Goal: Contribute content: Add original content to the website for others to see

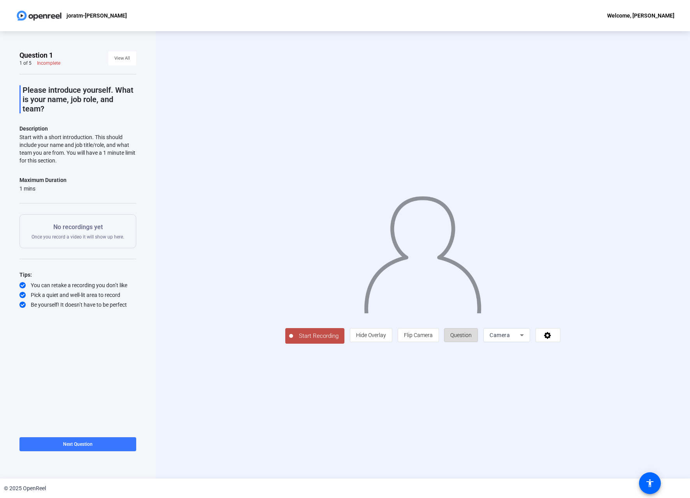
click at [472, 338] on span "Question" at bounding box center [460, 335] width 21 height 6
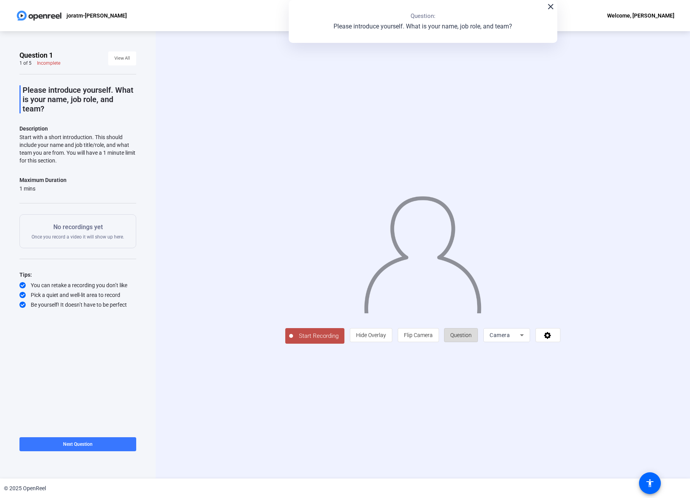
click at [472, 338] on span "Question" at bounding box center [460, 335] width 21 height 6
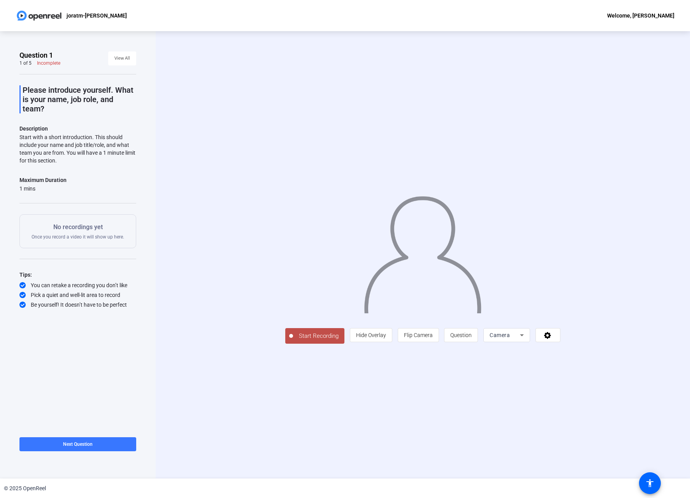
click at [527, 340] on icon at bounding box center [521, 334] width 9 height 9
click at [451, 420] on div at bounding box center [345, 249] width 690 height 498
click at [293, 340] on span "Start Recording" at bounding box center [318, 335] width 51 height 9
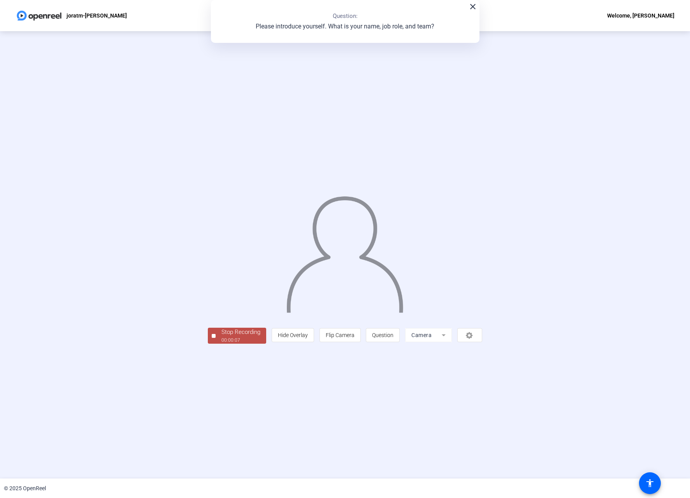
click at [475, 8] on mat-icon "close" at bounding box center [472, 6] width 9 height 9
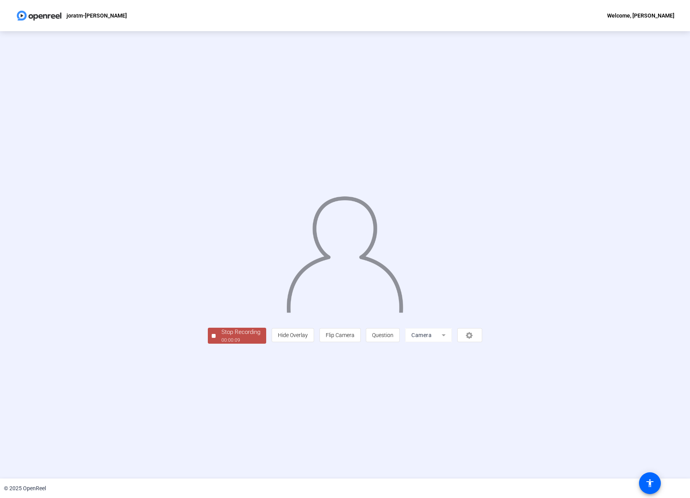
click at [222, 336] on div "Stop Recording" at bounding box center [241, 331] width 39 height 9
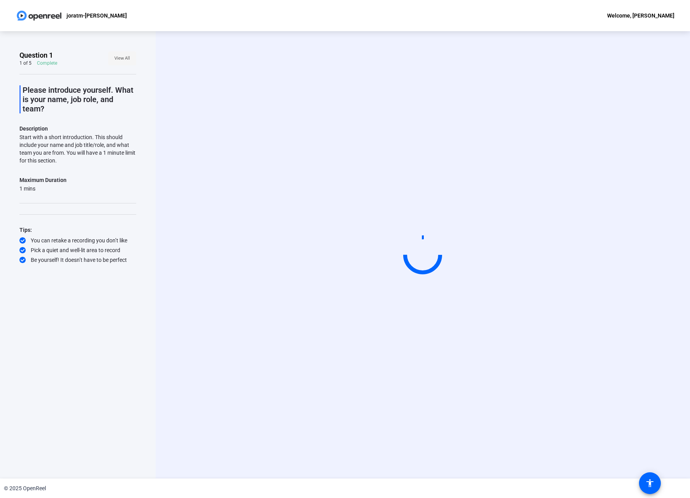
click at [125, 60] on span "View All" at bounding box center [122, 59] width 16 height 12
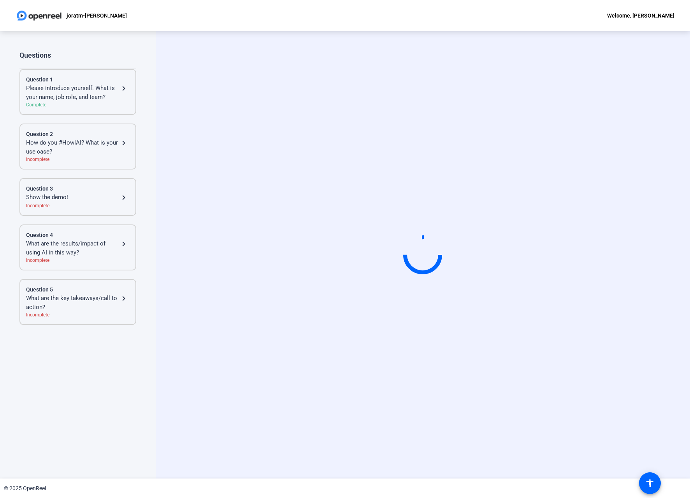
click at [123, 87] on mat-icon "navigate_next" at bounding box center [123, 88] width 9 height 9
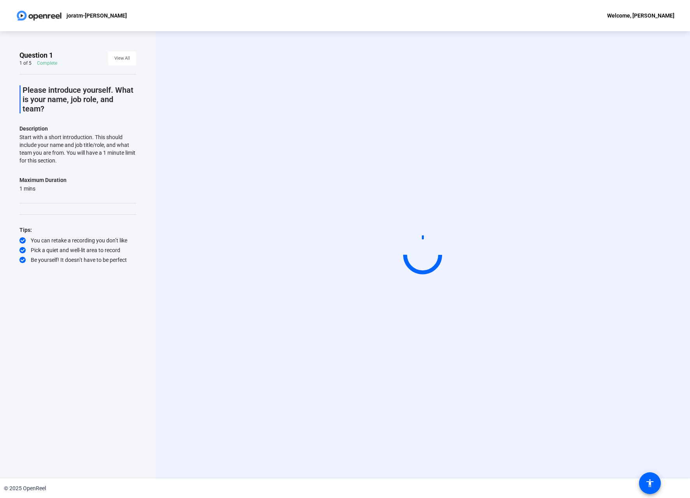
click at [64, 148] on div "Start with a short introduction. This should include your name and job title/ro…" at bounding box center [77, 148] width 117 height 31
click at [121, 56] on span "View All" at bounding box center [122, 59] width 16 height 12
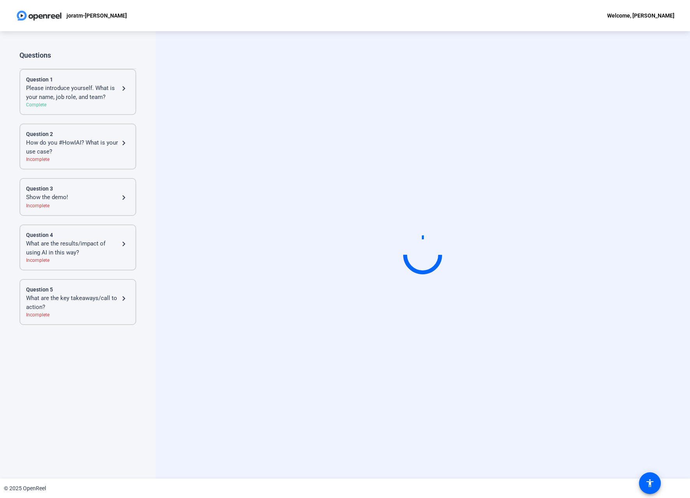
click at [125, 142] on mat-icon "navigate_next" at bounding box center [123, 142] width 9 height 9
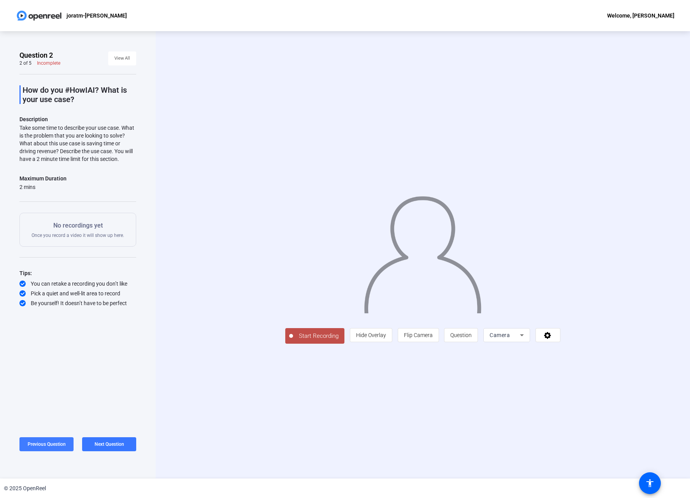
click at [45, 443] on span "Previous Question" at bounding box center [47, 443] width 38 height 5
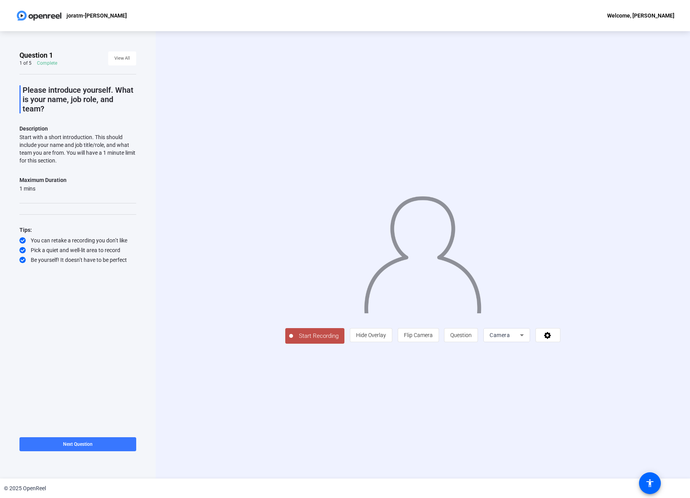
click at [293, 340] on span "Start Recording" at bounding box center [318, 335] width 51 height 9
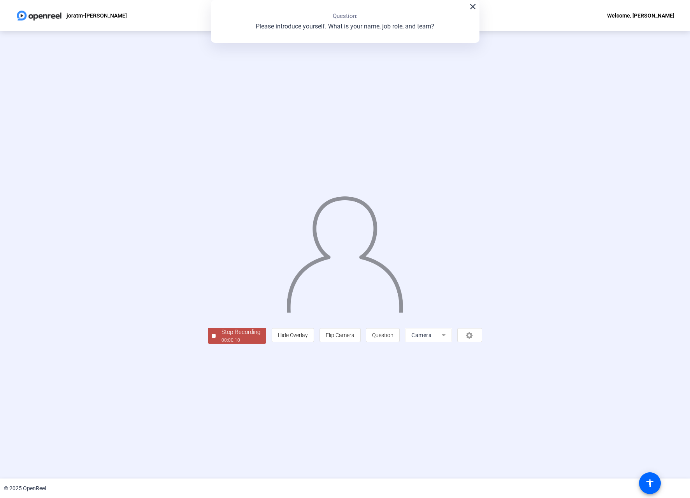
click at [222, 343] on div "00:00:10" at bounding box center [241, 339] width 39 height 7
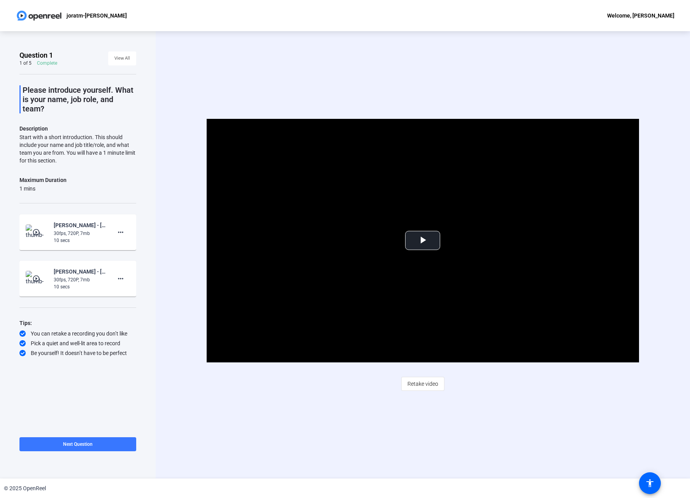
click at [87, 231] on div "30fps, 720P, 7mb" at bounding box center [80, 233] width 52 height 7
click at [121, 232] on mat-icon "more_horiz" at bounding box center [120, 231] width 9 height 9
click at [71, 234] on div at bounding box center [345, 249] width 690 height 498
click at [37, 232] on mat-icon "play_circle_outline" at bounding box center [36, 232] width 9 height 8
click at [423, 240] on span "Video Player" at bounding box center [423, 240] width 0 height 0
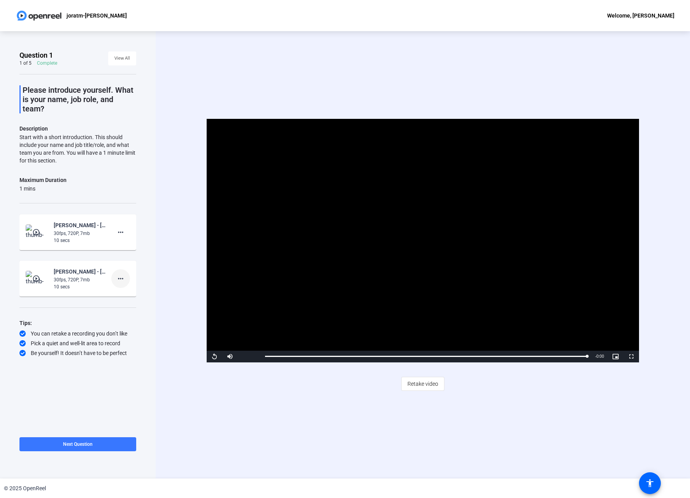
click at [123, 277] on mat-icon "more_horiz" at bounding box center [120, 278] width 9 height 9
click at [139, 295] on span "Delete clip" at bounding box center [133, 294] width 31 height 9
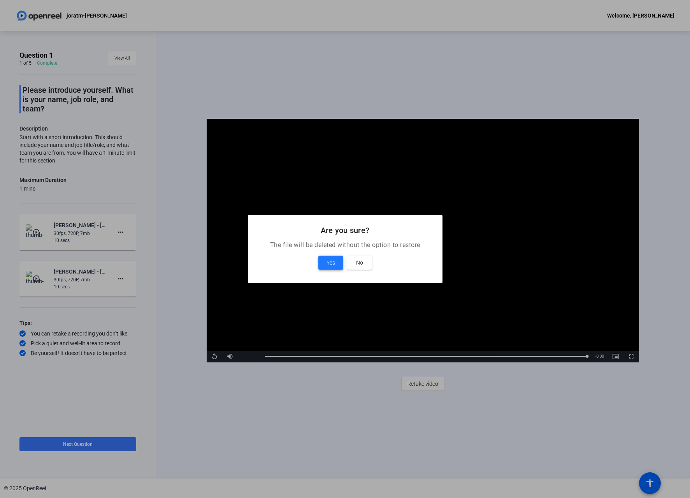
click at [332, 263] on span "Yes" at bounding box center [331, 262] width 9 height 9
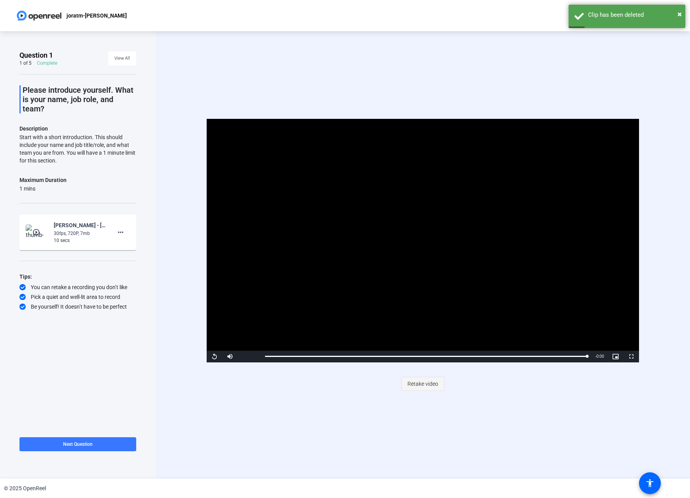
click at [425, 385] on span "Retake video" at bounding box center [423, 383] width 31 height 15
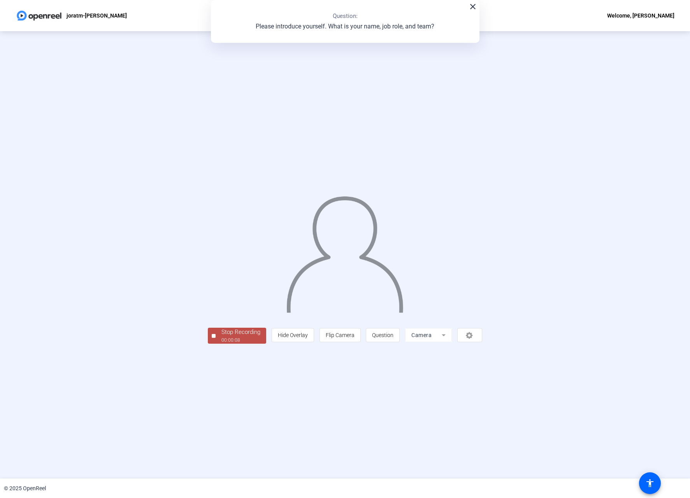
click at [222, 336] on div "Stop Recording" at bounding box center [241, 331] width 39 height 9
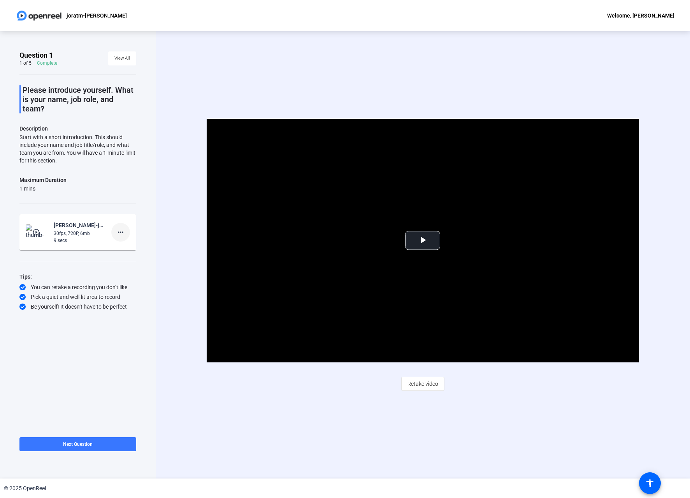
click at [121, 234] on mat-icon "more_horiz" at bounding box center [120, 231] width 9 height 9
click at [136, 246] on span "Delete clip" at bounding box center [133, 247] width 31 height 9
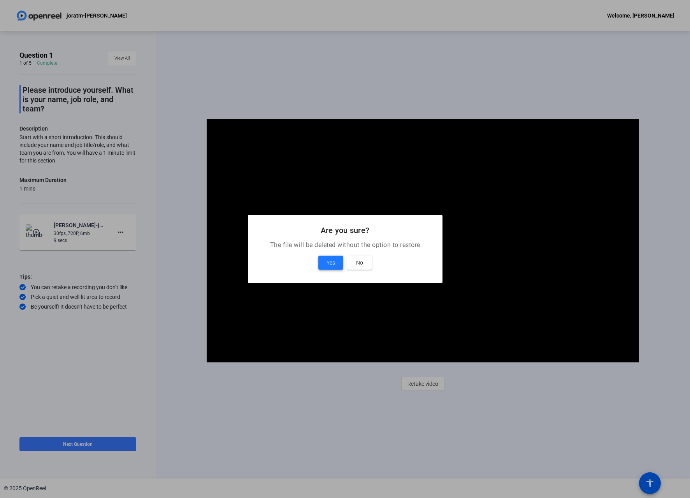
click at [331, 267] on span "Yes" at bounding box center [331, 262] width 9 height 9
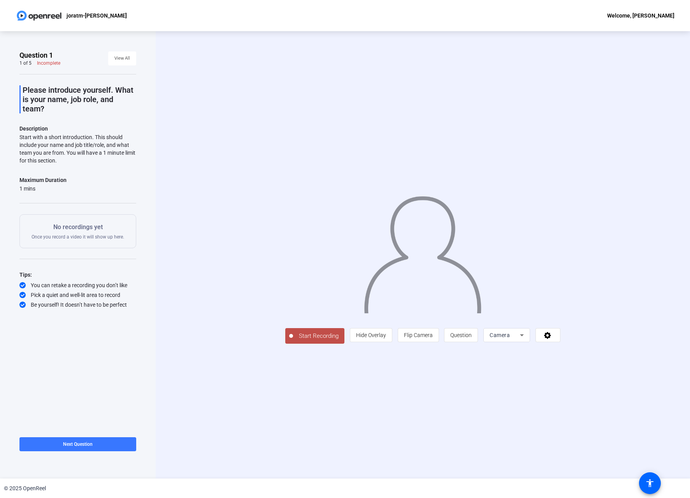
click at [316, 420] on div "Start Recording person Hide Overlay flip Flip Camera question_mark Question Cam…" at bounding box center [423, 254] width 535 height 447
click at [293, 340] on span "Start Recording" at bounding box center [318, 335] width 51 height 9
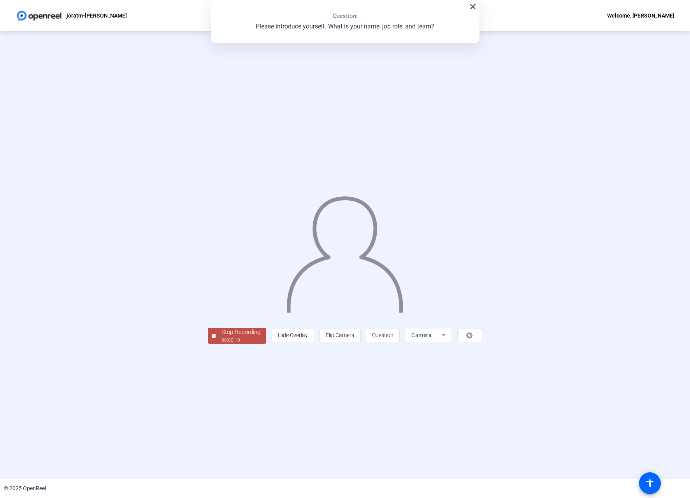
click at [222, 343] on div "00:00:10" at bounding box center [241, 339] width 39 height 7
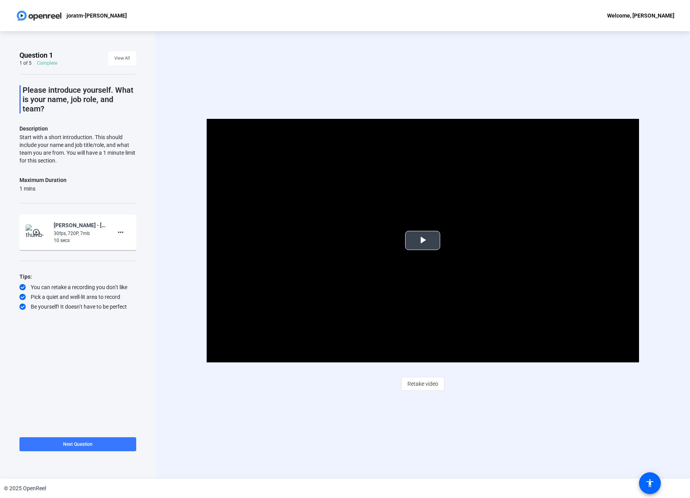
click at [423, 240] on span "Video Player" at bounding box center [423, 240] width 0 height 0
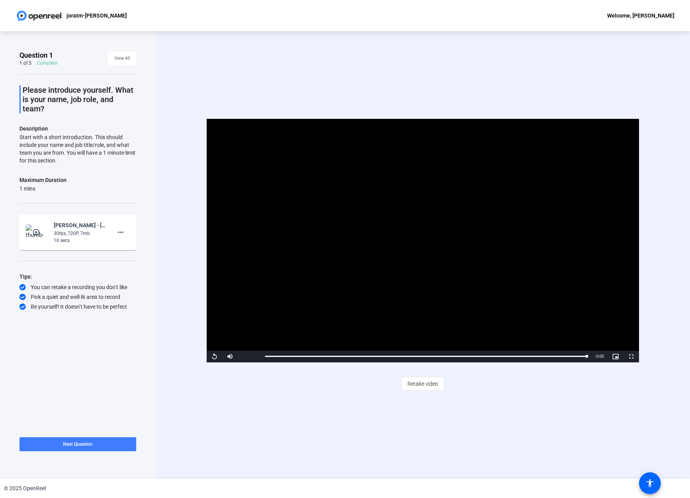
click at [76, 443] on span "Next Question" at bounding box center [78, 443] width 30 height 5
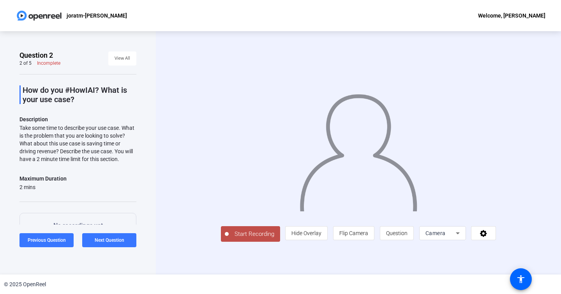
click at [229, 238] on span "Start Recording" at bounding box center [254, 233] width 51 height 9
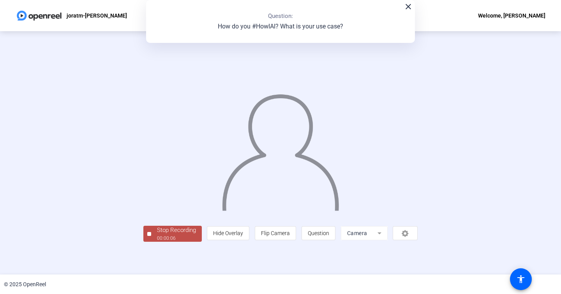
scroll to position [19, 0]
click at [157, 234] on div "Stop Recording" at bounding box center [176, 229] width 39 height 9
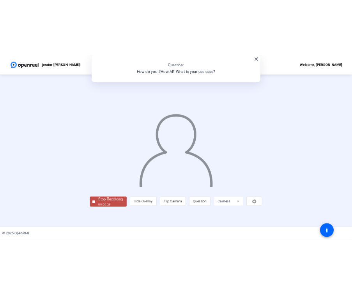
scroll to position [0, 0]
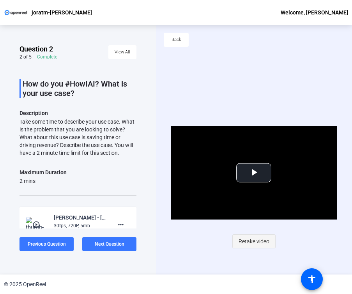
click at [252, 243] on span "Retake video" at bounding box center [253, 241] width 31 height 15
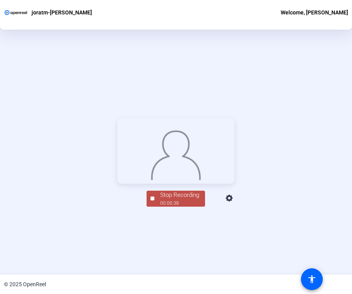
scroll to position [76, 0]
click at [171, 199] on div "Stop Recording" at bounding box center [179, 194] width 39 height 9
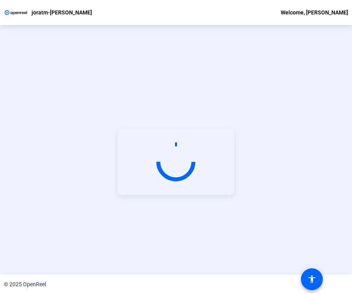
scroll to position [11, 0]
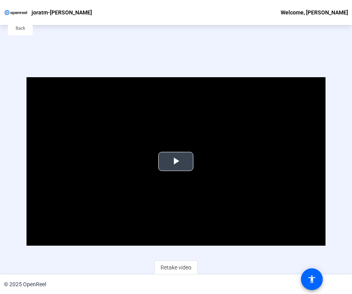
click at [176, 161] on span "Video Player" at bounding box center [176, 161] width 0 height 0
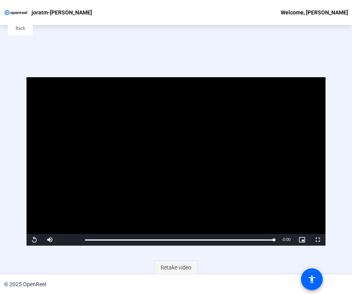
click at [172, 266] on span "Retake video" at bounding box center [175, 267] width 31 height 15
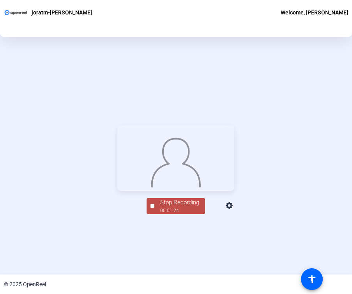
click at [161, 207] on div "Stop Recording" at bounding box center [179, 202] width 39 height 9
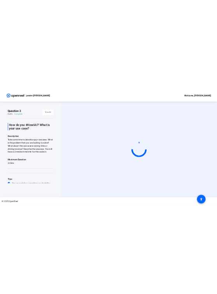
scroll to position [24, 0]
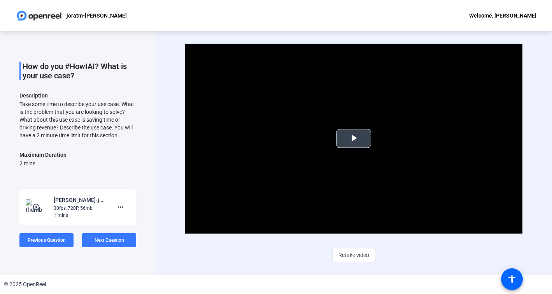
click at [354, 138] on span "Video Player" at bounding box center [354, 138] width 0 height 0
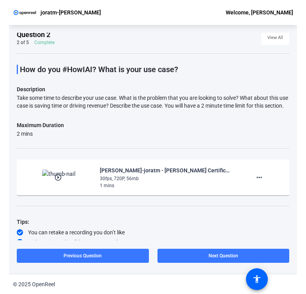
scroll to position [0, 0]
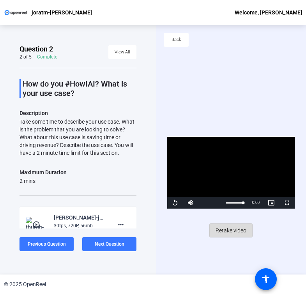
click at [228, 229] on span "Retake video" at bounding box center [230, 230] width 31 height 15
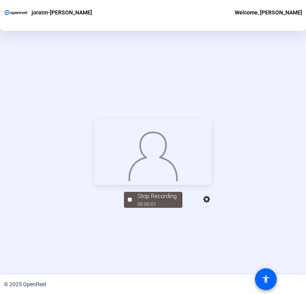
scroll to position [81, 0]
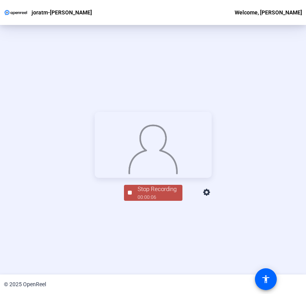
click at [140, 201] on div "00:00:06" at bounding box center [156, 197] width 39 height 7
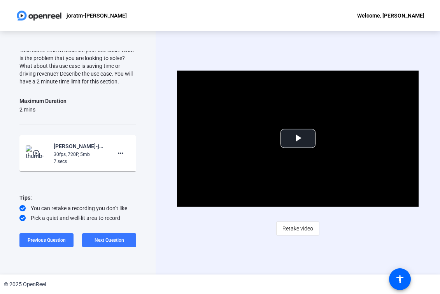
scroll to position [84, 0]
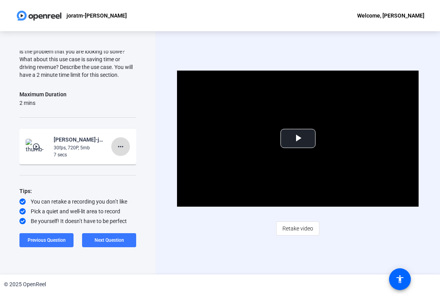
click at [120, 145] on mat-icon "more_horiz" at bounding box center [120, 146] width 9 height 9
click at [130, 162] on span "Delete clip" at bounding box center [133, 162] width 31 height 9
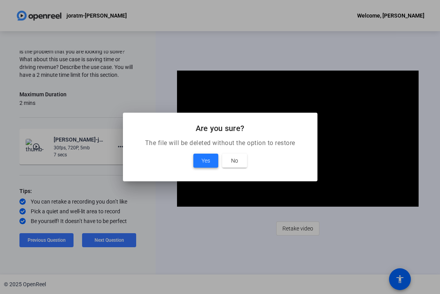
click at [202, 158] on span "Yes" at bounding box center [206, 160] width 9 height 9
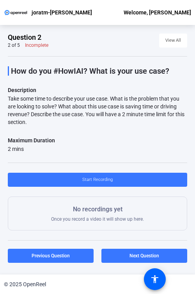
scroll to position [48, 0]
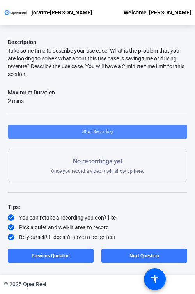
click at [95, 132] on span "Start Recording" at bounding box center [97, 132] width 30 height 12
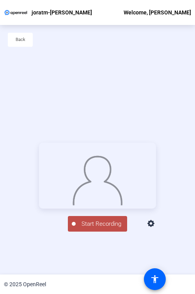
click at [96, 228] on span "Start Recording" at bounding box center [101, 223] width 51 height 9
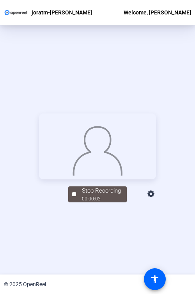
scroll to position [88, 0]
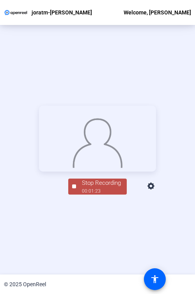
click at [100, 187] on div "Stop Recording" at bounding box center [101, 182] width 39 height 9
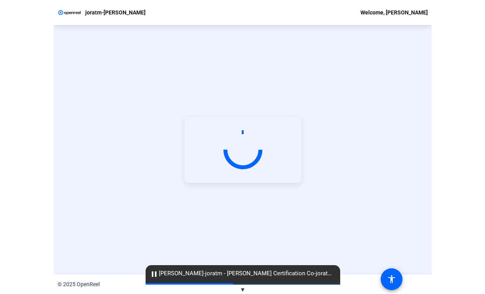
scroll to position [0, 0]
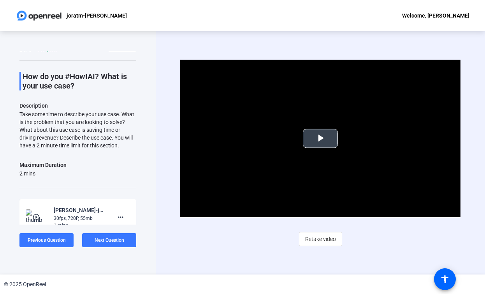
click at [320, 138] on span "Video Player" at bounding box center [320, 138] width 0 height 0
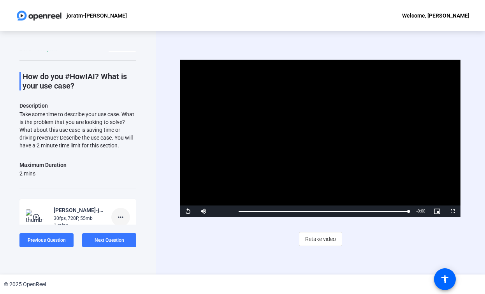
click at [121, 216] on mat-icon "more_horiz" at bounding box center [120, 216] width 9 height 9
click at [134, 231] on span "Delete clip" at bounding box center [133, 232] width 31 height 9
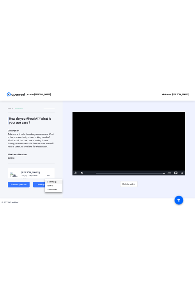
scroll to position [15, 0]
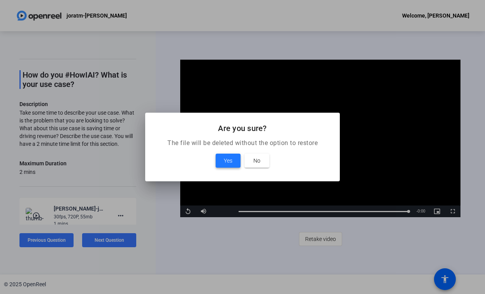
click at [230, 162] on span "Yes" at bounding box center [228, 160] width 9 height 9
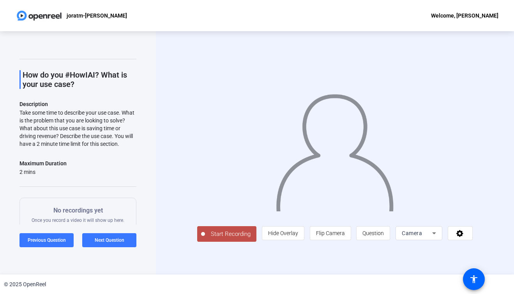
click at [2, 86] on div "Question 2 2 of 5 Incomplete View All How do you #HowIAI? What is your use case…" at bounding box center [78, 152] width 156 height 243
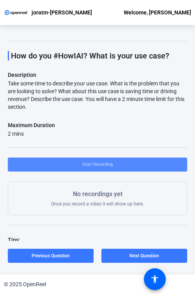
click at [95, 162] on span "Start Recording" at bounding box center [97, 164] width 30 height 12
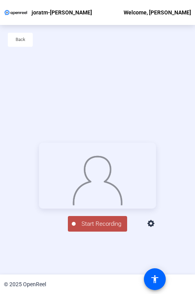
click at [92, 228] on span "Start Recording" at bounding box center [101, 223] width 51 height 9
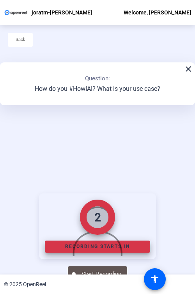
scroll to position [88, 0]
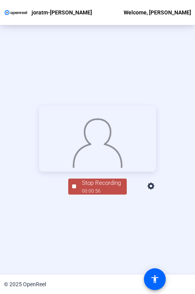
click at [99, 187] on div "Stop Recording" at bounding box center [101, 182] width 39 height 9
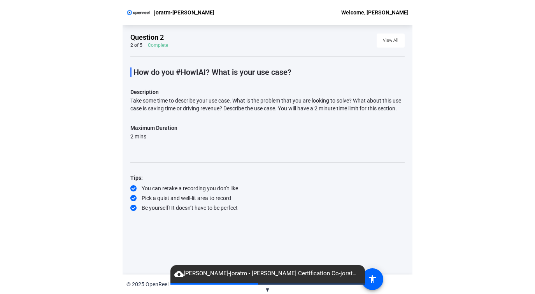
scroll to position [0, 0]
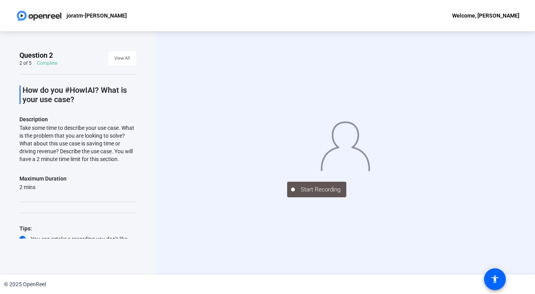
click at [143, 179] on div "Question 2 2 of 5 Complete View All How do you #HowIAI? What is your use case? …" at bounding box center [78, 152] width 156 height 243
click at [100, 164] on div "How do you #HowIAI? What is your use case? Description Take some time to descri…" at bounding box center [77, 168] width 117 height 188
click at [120, 60] on span "View All" at bounding box center [122, 59] width 16 height 12
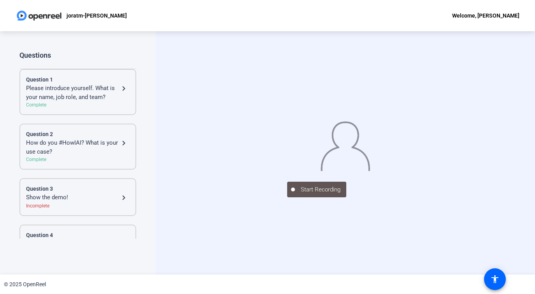
click at [125, 91] on mat-icon "navigate_next" at bounding box center [123, 88] width 9 height 9
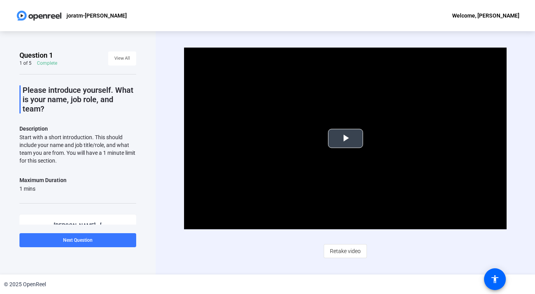
click at [346, 138] on span "Video Player" at bounding box center [346, 138] width 0 height 0
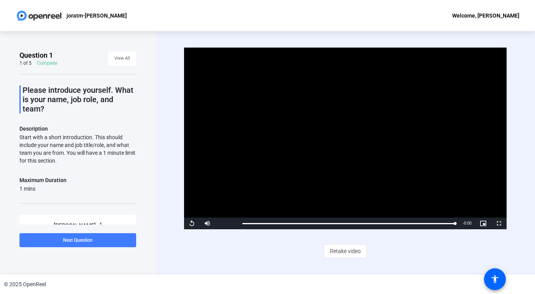
click at [98, 241] on span at bounding box center [77, 239] width 117 height 19
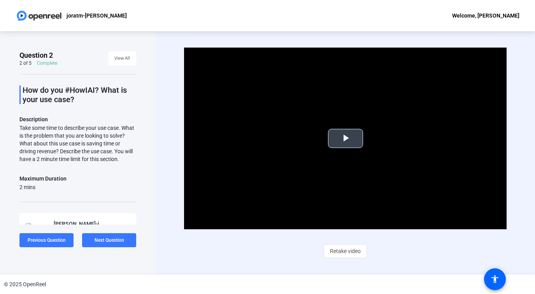
click at [346, 138] on span "Video Player" at bounding box center [346, 138] width 0 height 0
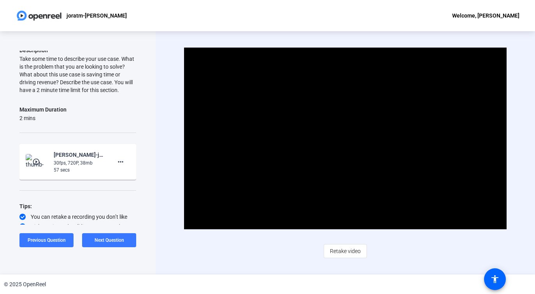
scroll to position [84, 0]
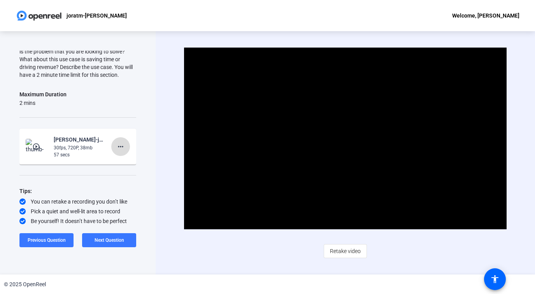
click at [121, 145] on mat-icon "more_horiz" at bounding box center [120, 146] width 9 height 9
click at [132, 160] on span "Delete clip" at bounding box center [133, 162] width 31 height 9
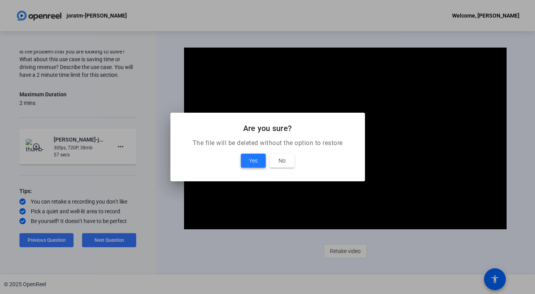
click at [255, 155] on span at bounding box center [253, 160] width 25 height 19
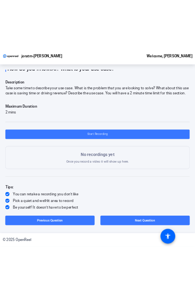
scroll to position [48, 0]
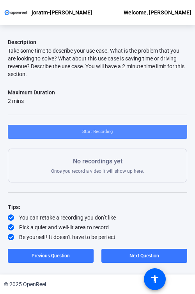
click at [100, 131] on span "Start Recording" at bounding box center [97, 132] width 30 height 12
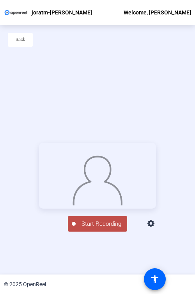
click at [97, 228] on span "Start Recording" at bounding box center [101, 223] width 51 height 9
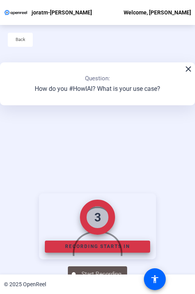
scroll to position [88, 0]
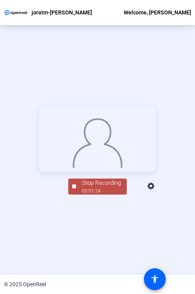
click at [88, 187] on div "Stop Recording" at bounding box center [101, 182] width 39 height 9
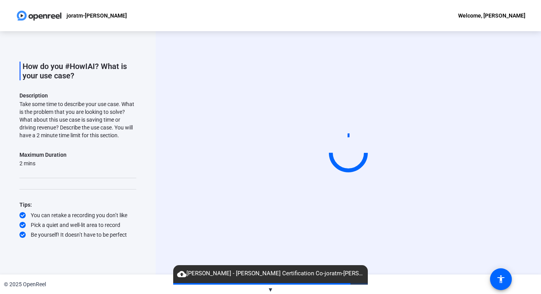
scroll to position [0, 0]
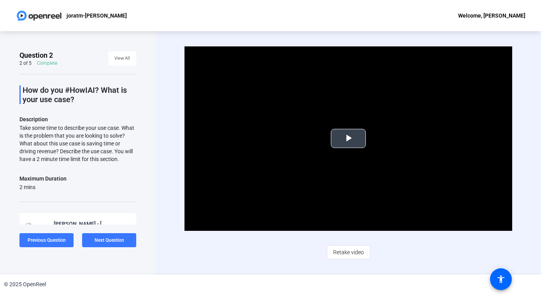
click at [348, 138] on span "Video Player" at bounding box center [348, 138] width 0 height 0
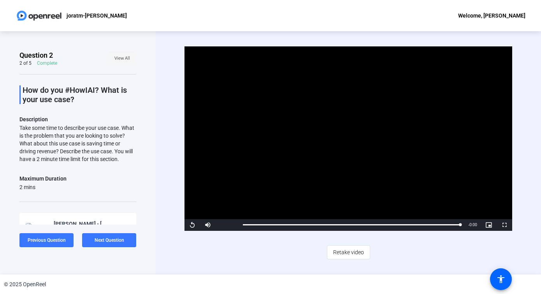
click at [120, 56] on span "View All" at bounding box center [122, 59] width 16 height 12
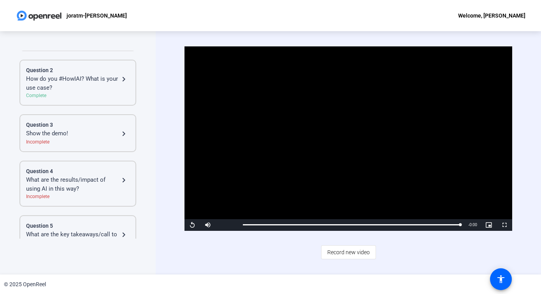
scroll to position [86, 0]
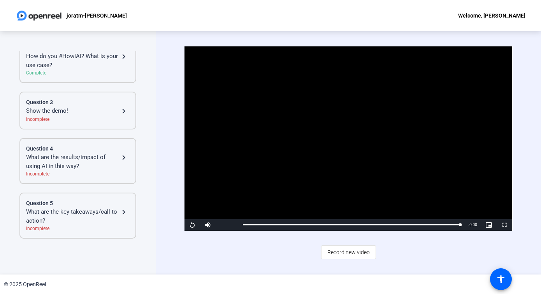
click at [125, 157] on mat-icon "navigate_next" at bounding box center [123, 157] width 9 height 9
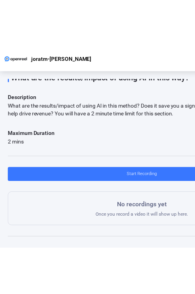
scroll to position [49, 0]
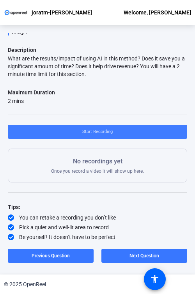
click at [98, 131] on span "Start Recording" at bounding box center [97, 132] width 30 height 12
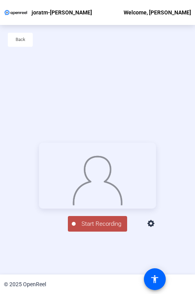
scroll to position [37, 0]
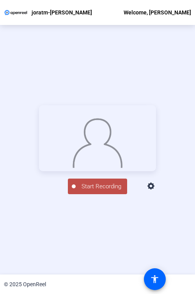
click at [94, 191] on span "Start Recording" at bounding box center [101, 186] width 51 height 9
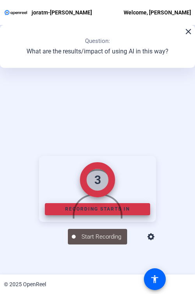
scroll to position [88, 0]
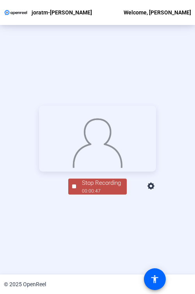
click at [102, 187] on div "Stop Recording" at bounding box center [101, 182] width 39 height 9
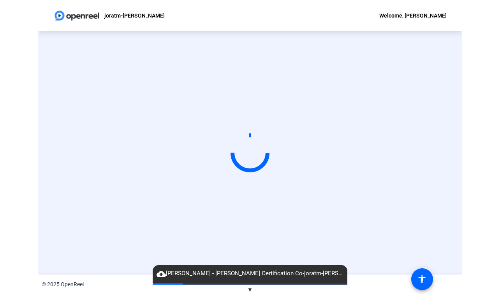
scroll to position [0, 0]
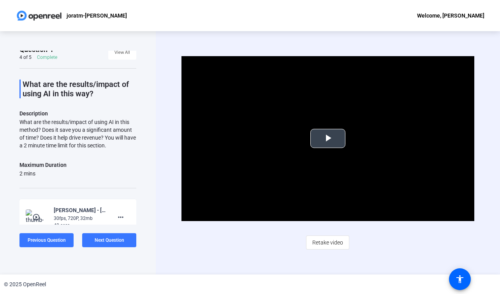
click at [328, 138] on span "Video Player" at bounding box center [328, 138] width 0 height 0
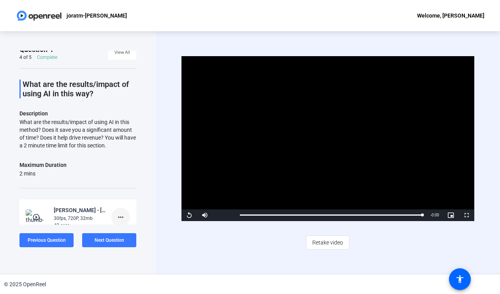
click at [123, 215] on mat-icon "more_horiz" at bounding box center [120, 216] width 9 height 9
click at [132, 232] on span "Delete clip" at bounding box center [133, 232] width 31 height 9
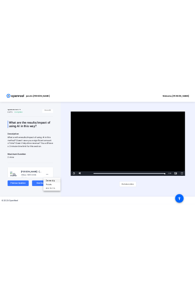
scroll to position [7, 0]
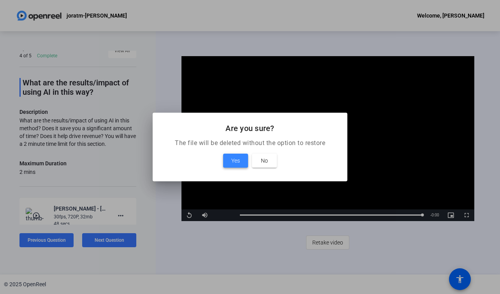
click at [234, 159] on span "Yes" at bounding box center [235, 160] width 9 height 9
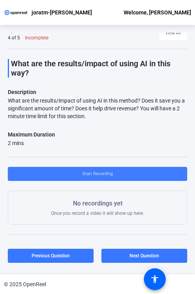
click at [93, 171] on span "Start Recording" at bounding box center [97, 174] width 30 height 12
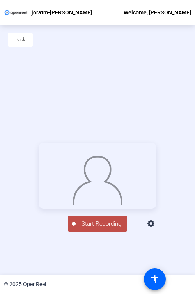
click at [88, 231] on button "Start Recording" at bounding box center [97, 224] width 59 height 16
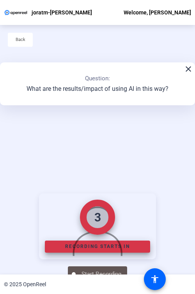
scroll to position [88, 0]
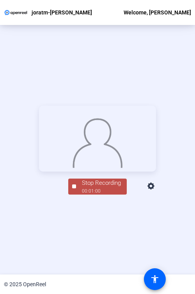
click at [97, 187] on div "Stop Recording" at bounding box center [101, 182] width 39 height 9
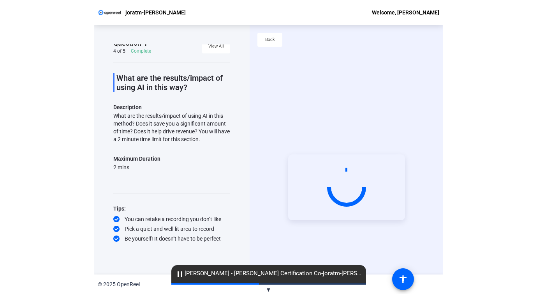
scroll to position [0, 0]
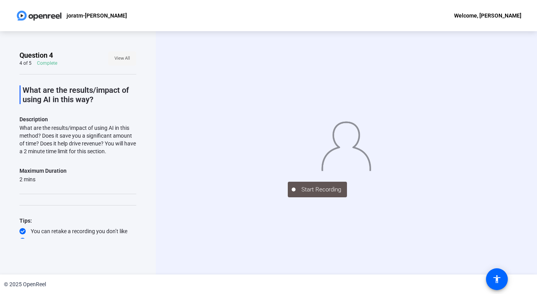
click at [124, 58] on span "View All" at bounding box center [122, 59] width 16 height 12
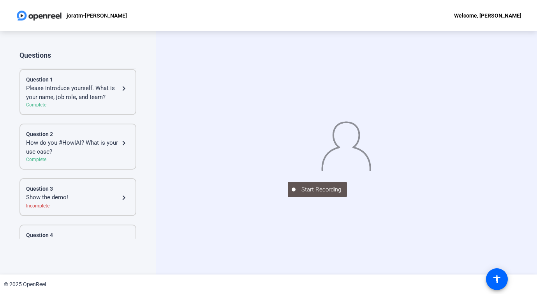
click at [107, 143] on div "How do you #HowIAI? What is your use case?" at bounding box center [72, 147] width 93 height 18
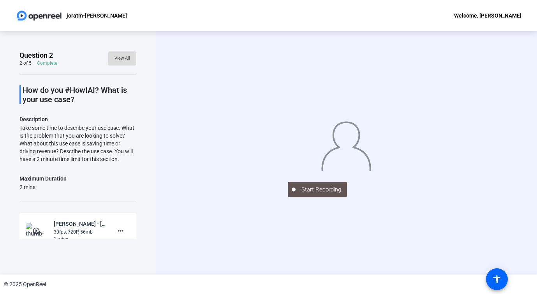
click at [127, 58] on span "View All" at bounding box center [122, 59] width 16 height 12
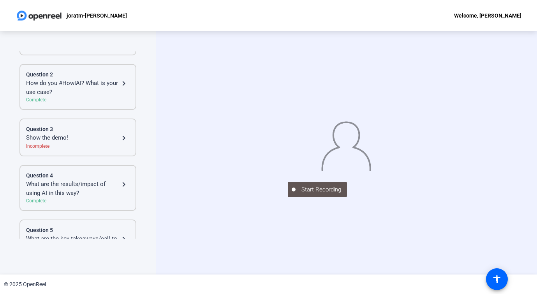
scroll to position [86, 0]
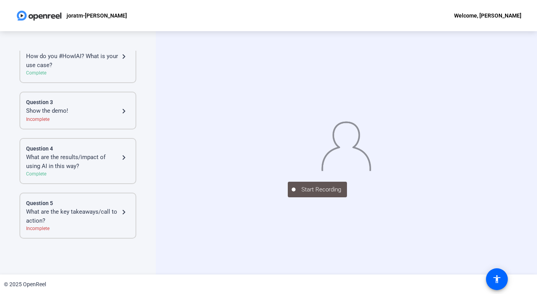
click at [89, 158] on div "What are the results/impact of using AI in this way?" at bounding box center [72, 162] width 93 height 18
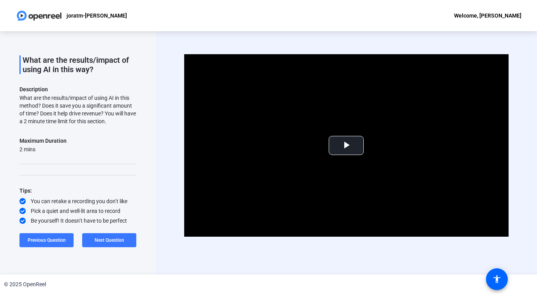
scroll to position [30, 0]
click at [346, 145] on span "Video Player" at bounding box center [346, 145] width 0 height 0
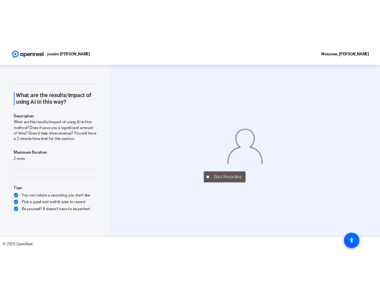
scroll to position [69, 0]
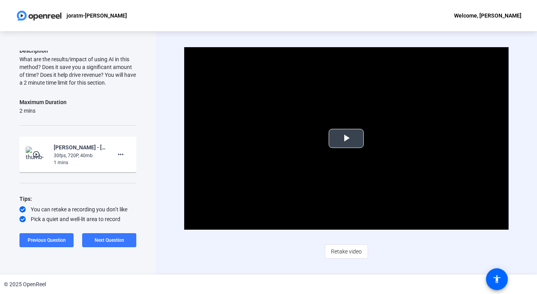
click at [346, 138] on span "Video Player" at bounding box center [346, 138] width 0 height 0
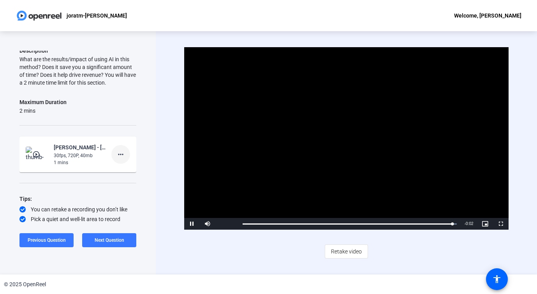
click at [123, 154] on mat-icon "more_horiz" at bounding box center [120, 154] width 9 height 9
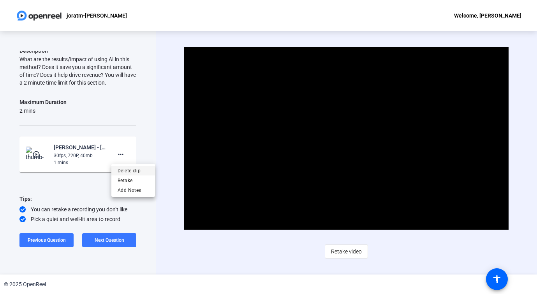
click at [130, 169] on span "Delete clip" at bounding box center [133, 169] width 31 height 9
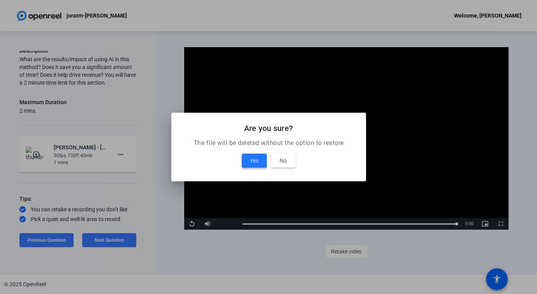
click at [252, 160] on span "Yes" at bounding box center [254, 160] width 9 height 9
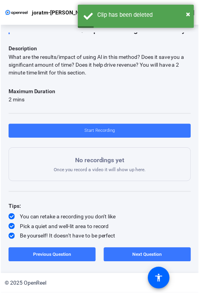
scroll to position [42, 0]
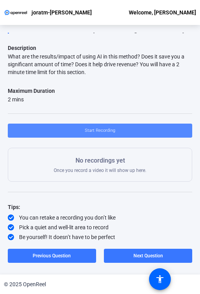
click at [95, 130] on span "Start Recording" at bounding box center [100, 131] width 30 height 12
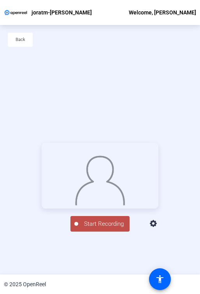
scroll to position [37, 0]
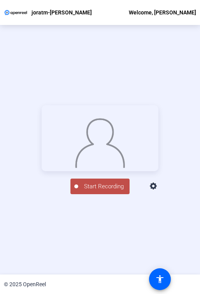
click at [102, 191] on span "Start Recording" at bounding box center [103, 186] width 51 height 9
click at [97, 191] on div "Stop Recording 00:01:39 person Hide Overlay flip Flip Camera question_mark Ques…" at bounding box center [100, 150] width 117 height 89
click at [97, 187] on div "Stop Recording" at bounding box center [103, 182] width 39 height 9
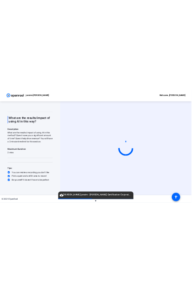
scroll to position [16, 0]
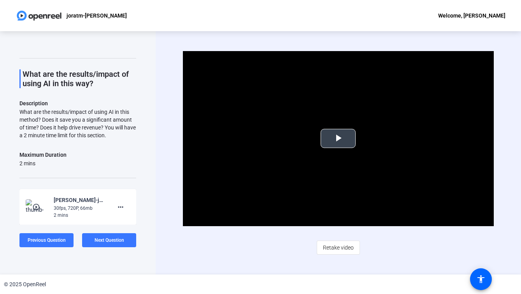
click at [338, 138] on span "Video Player" at bounding box center [338, 138] width 0 height 0
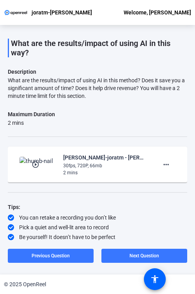
scroll to position [0, 0]
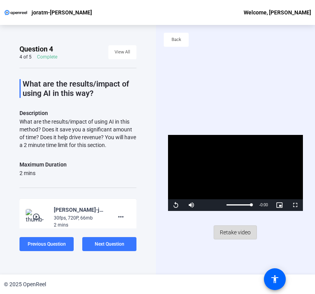
click at [229, 232] on span "Retake video" at bounding box center [235, 232] width 31 height 15
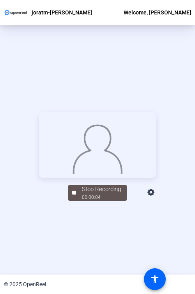
scroll to position [88, 0]
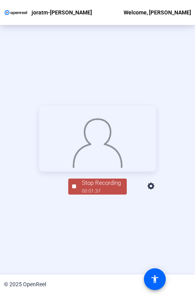
click at [98, 189] on div "Stop Recording 00:01:37 person Hide Overlay flip Flip Camera question_mark Ques…" at bounding box center [97, 150] width 117 height 89
click at [96, 187] on div "Stop Recording" at bounding box center [101, 182] width 39 height 9
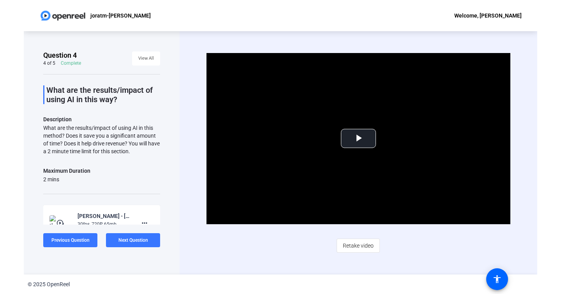
scroll to position [76, 0]
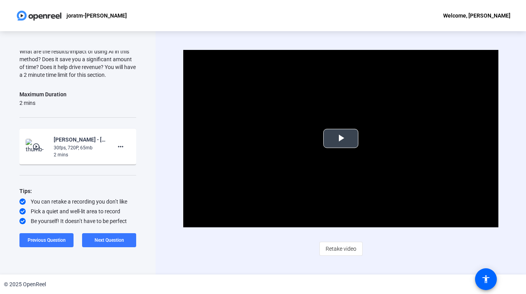
click at [341, 138] on span "Video Player" at bounding box center [341, 138] width 0 height 0
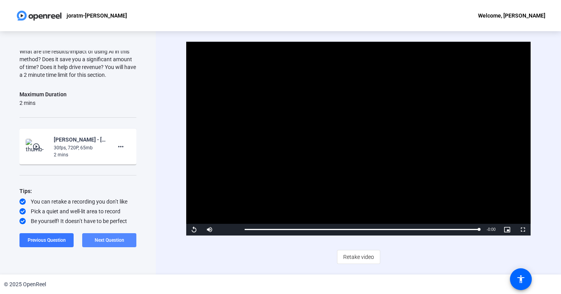
click at [112, 241] on span "Next Question" at bounding box center [110, 239] width 30 height 5
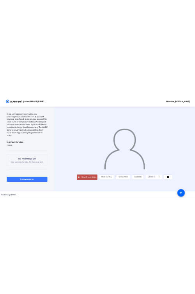
scroll to position [0, 0]
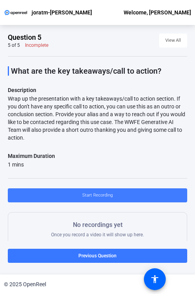
click at [99, 196] on span "Start Recording" at bounding box center [97, 195] width 30 height 12
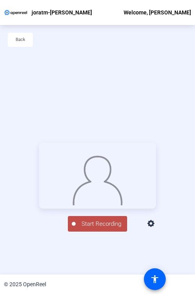
scroll to position [37, 0]
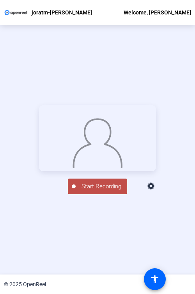
click at [98, 191] on span "Start Recording" at bounding box center [101, 186] width 51 height 9
click at [90, 187] on div "Stop Recording" at bounding box center [101, 182] width 39 height 9
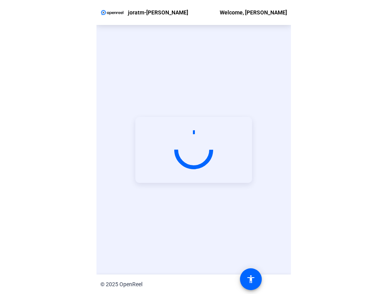
scroll to position [37, 0]
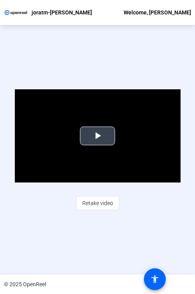
click at [97, 135] on span "Video Player" at bounding box center [97, 135] width 0 height 0
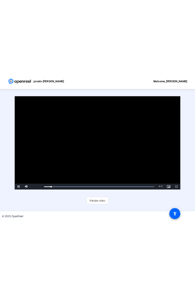
scroll to position [0, 0]
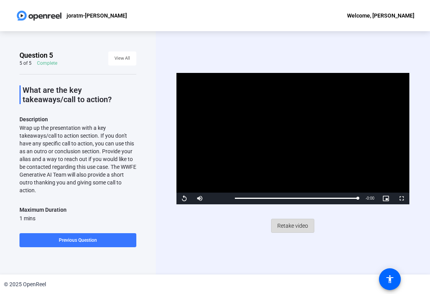
click at [284, 223] on span "Retake video" at bounding box center [292, 225] width 31 height 15
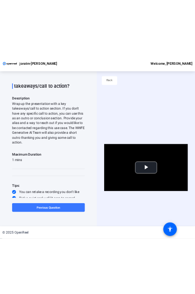
scroll to position [55, 0]
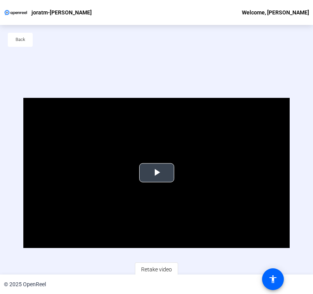
click at [157, 172] on span "Video Player" at bounding box center [157, 172] width 0 height 0
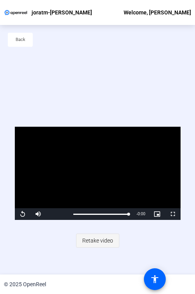
click at [95, 240] on span "Retake video" at bounding box center [97, 240] width 31 height 15
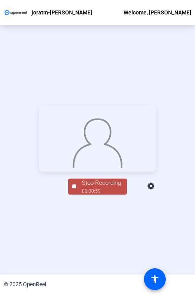
scroll to position [37, 0]
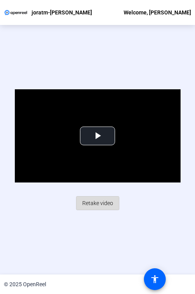
click at [92, 206] on span "Retake video" at bounding box center [97, 202] width 31 height 15
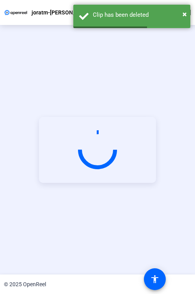
scroll to position [88, 0]
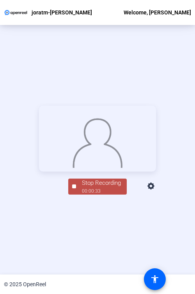
click at [87, 194] on div "00:00:33" at bounding box center [101, 190] width 39 height 7
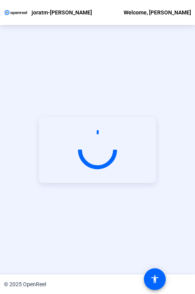
scroll to position [37, 0]
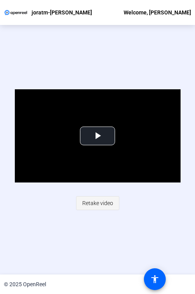
click at [92, 203] on span "Retake video" at bounding box center [97, 202] width 31 height 15
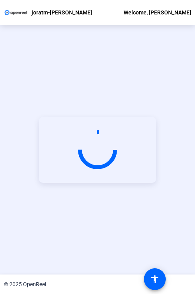
click at [79, 183] on div "Start Recording person Hide Overlay flip Flip Camera question_mark Question Cam…" at bounding box center [97, 150] width 117 height 66
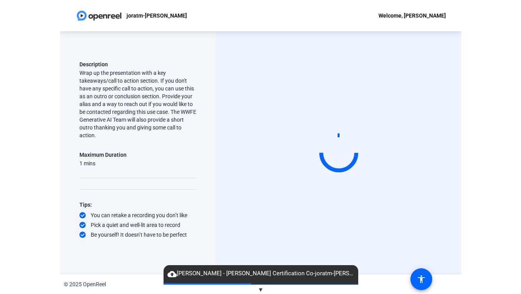
scroll to position [0, 0]
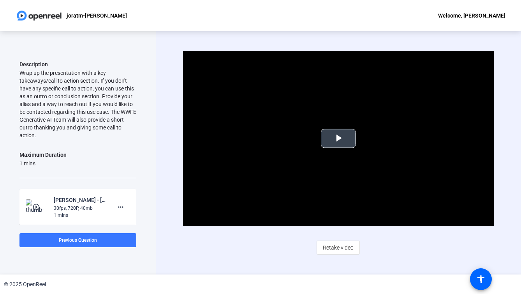
click at [338, 138] on span "Video Player" at bounding box center [338, 138] width 0 height 0
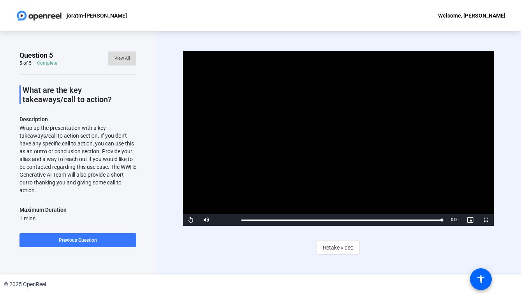
click at [122, 62] on span "View All" at bounding box center [122, 59] width 16 height 12
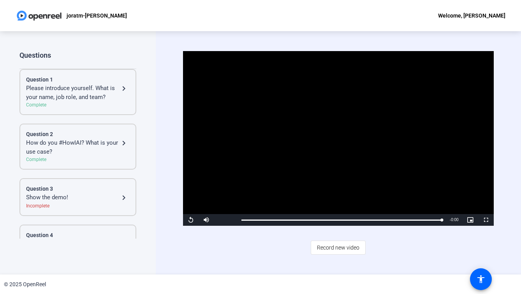
click at [123, 89] on mat-icon "navigate_next" at bounding box center [123, 88] width 9 height 9
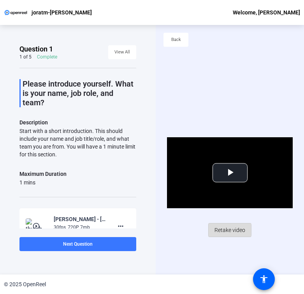
click at [222, 230] on span "Retake video" at bounding box center [230, 229] width 31 height 15
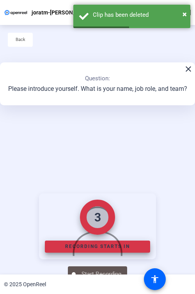
scroll to position [97, 0]
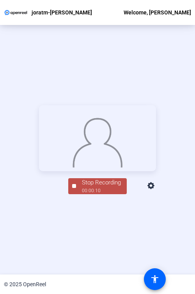
click at [96, 194] on div "00:00:10" at bounding box center [101, 190] width 39 height 7
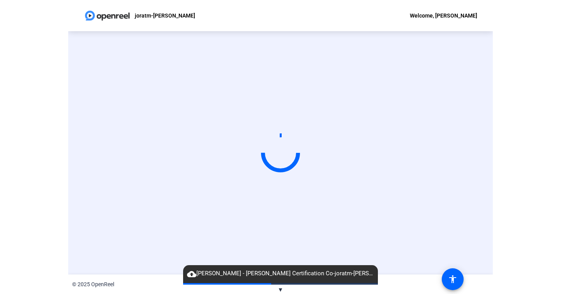
scroll to position [0, 0]
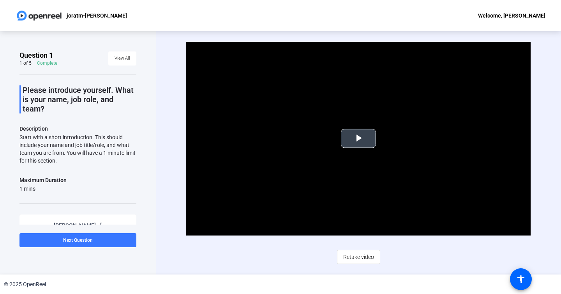
click at [358, 138] on span "Video Player" at bounding box center [358, 138] width 0 height 0
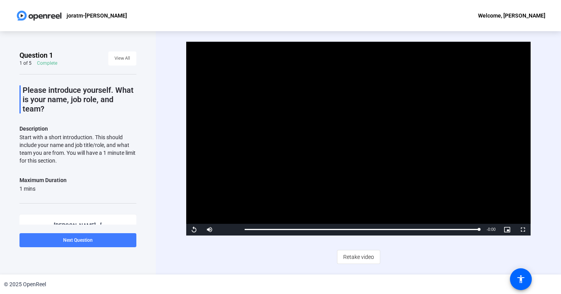
click at [83, 238] on span "Next Question" at bounding box center [78, 239] width 30 height 5
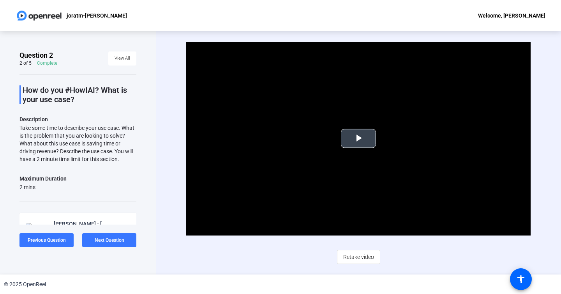
click at [358, 138] on span "Video Player" at bounding box center [358, 138] width 0 height 0
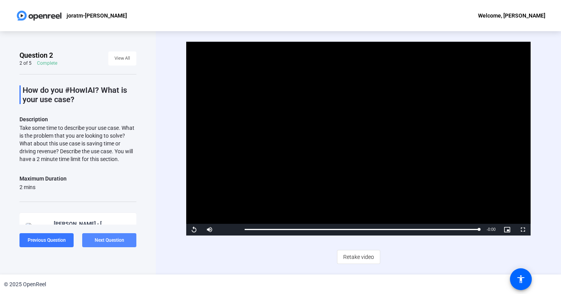
click at [110, 239] on span "Next Question" at bounding box center [110, 239] width 30 height 5
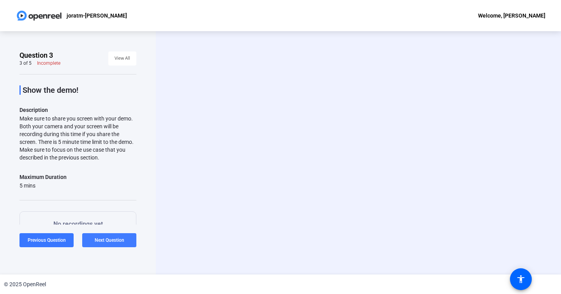
click at [108, 240] on span "Next Question" at bounding box center [110, 239] width 30 height 5
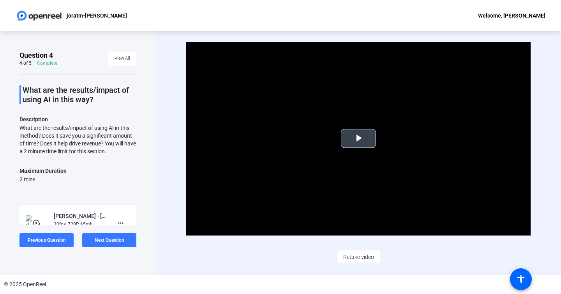
click at [358, 138] on span "Video Player" at bounding box center [358, 138] width 0 height 0
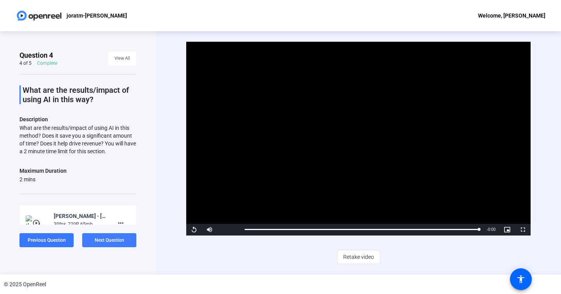
click at [115, 242] on span "Next Question" at bounding box center [110, 239] width 30 height 5
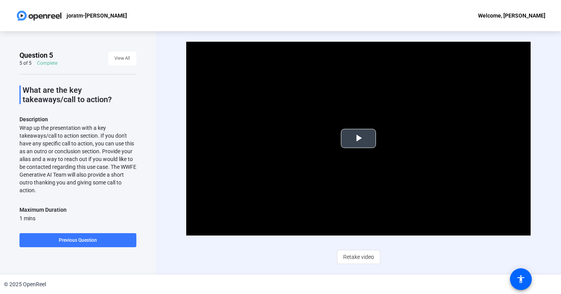
click at [358, 138] on span "Video Player" at bounding box center [358, 138] width 0 height 0
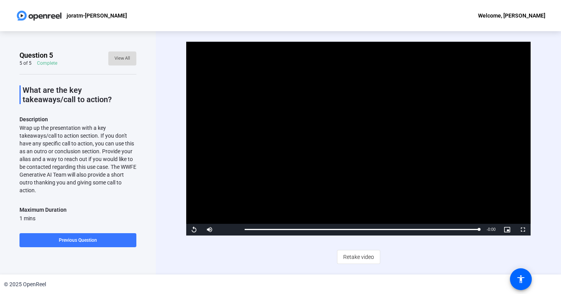
click at [121, 59] on span "View All" at bounding box center [122, 59] width 16 height 12
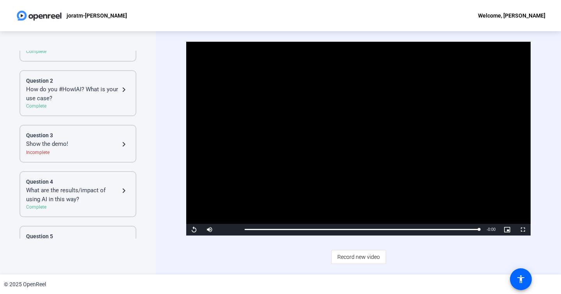
click at [119, 145] on div "Show the demo!" at bounding box center [72, 143] width 93 height 9
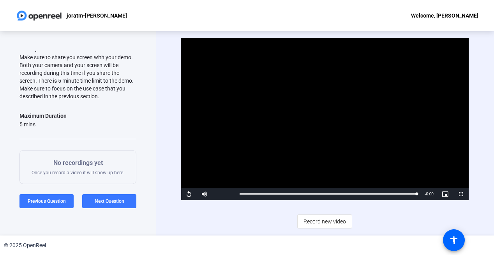
scroll to position [120, 0]
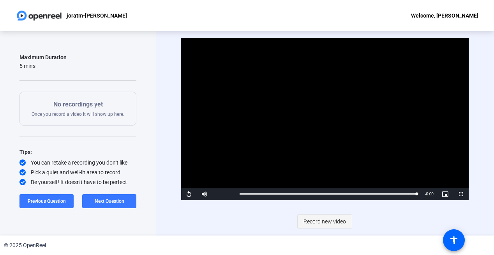
click at [317, 221] on span "Record new video" at bounding box center [324, 221] width 42 height 15
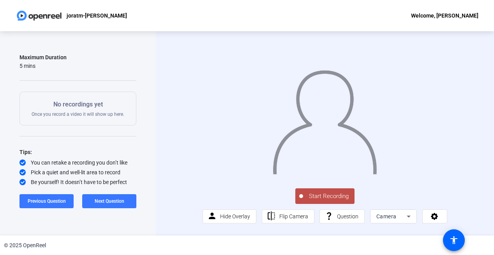
scroll to position [9, 0]
click at [410, 221] on icon at bounding box center [408, 215] width 9 height 9
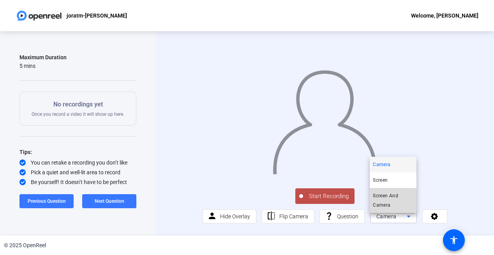
click at [394, 202] on span "Screen And Camera" at bounding box center [393, 200] width 40 height 19
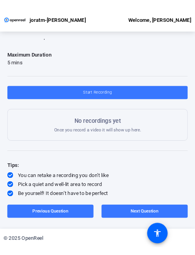
scroll to position [87, 0]
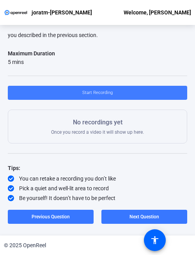
click at [96, 92] on span "Start Recording" at bounding box center [97, 93] width 30 height 12
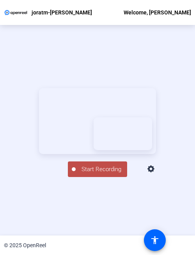
scroll to position [37, 0]
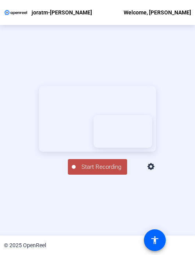
click at [92, 171] on span "Start Recording" at bounding box center [101, 166] width 51 height 9
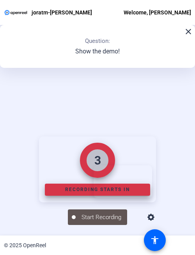
scroll to position [88, 0]
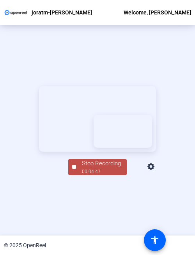
click at [84, 168] on div "Stop Recording" at bounding box center [101, 163] width 39 height 9
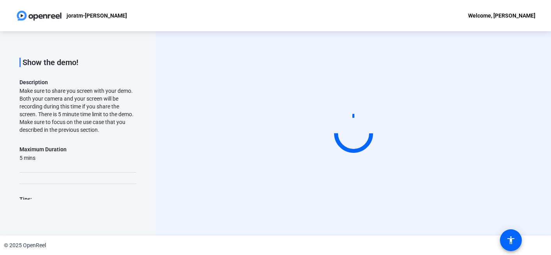
scroll to position [0, 0]
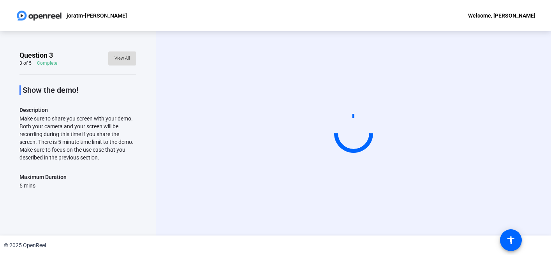
click at [123, 58] on span "View All" at bounding box center [122, 59] width 16 height 12
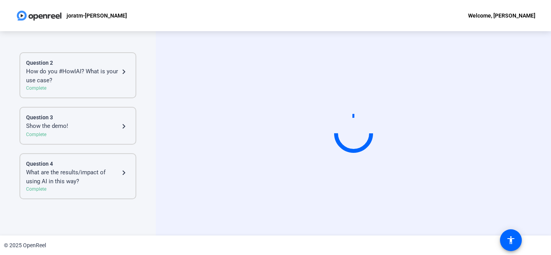
scroll to position [73, 0]
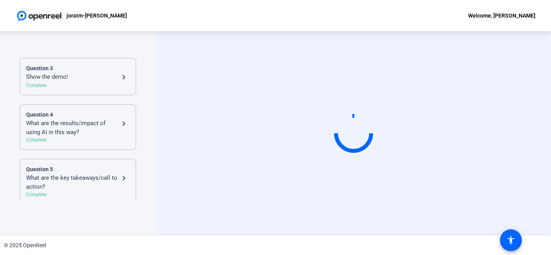
click at [92, 122] on div "What are the results/impact of using AI in this way?" at bounding box center [72, 128] width 93 height 18
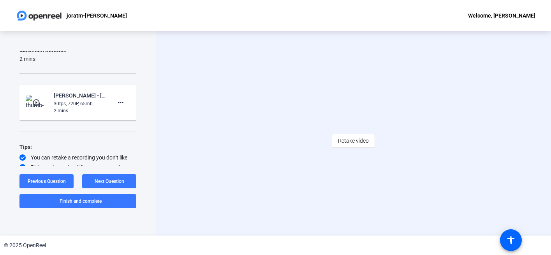
scroll to position [102, 0]
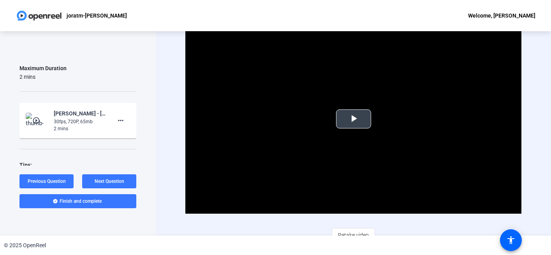
click at [354, 119] on span "Video Player" at bounding box center [354, 119] width 0 height 0
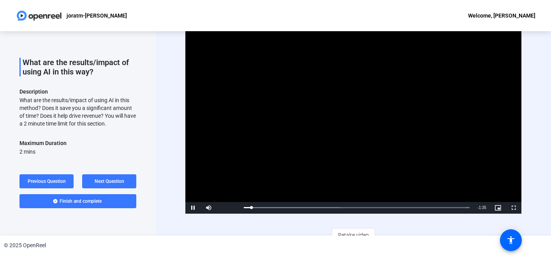
scroll to position [0, 0]
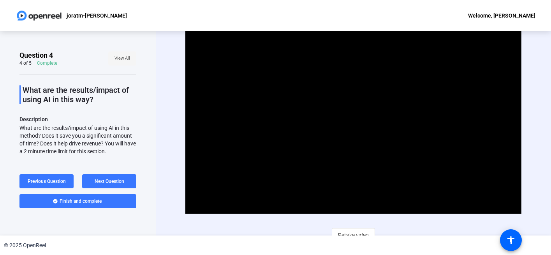
click at [123, 58] on span "View All" at bounding box center [122, 59] width 16 height 12
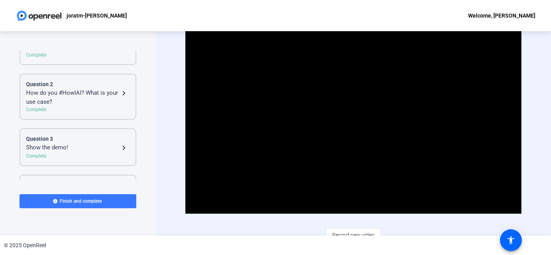
click at [68, 143] on div "Question 3" at bounding box center [78, 139] width 104 height 8
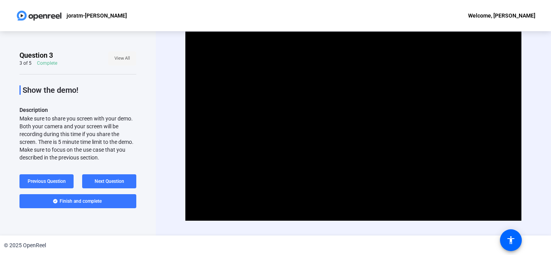
click at [123, 56] on span "View All" at bounding box center [122, 59] width 16 height 12
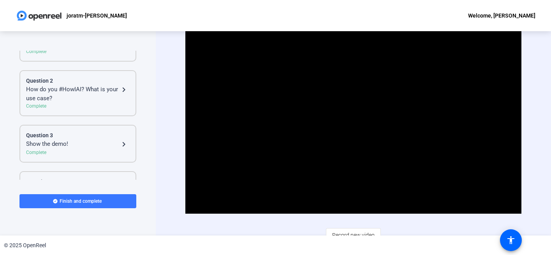
scroll to position [58, 0]
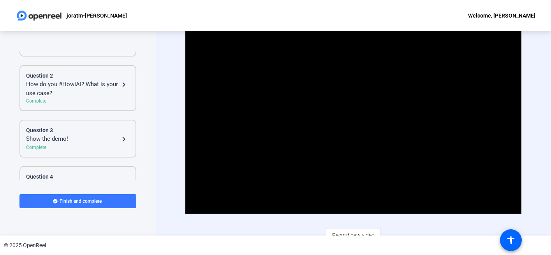
click at [89, 90] on div "How do you #HowIAI? What is your use case?" at bounding box center [72, 89] width 93 height 18
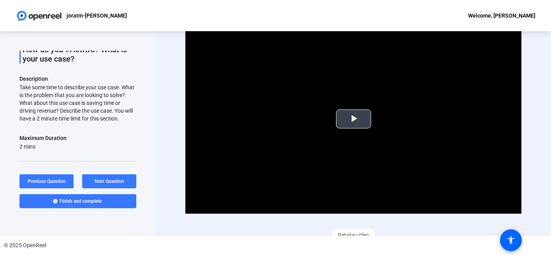
scroll to position [9, 0]
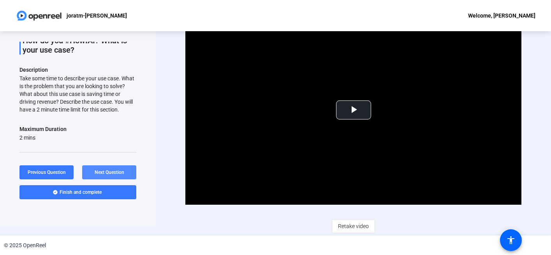
click at [110, 175] on span at bounding box center [109, 172] width 54 height 19
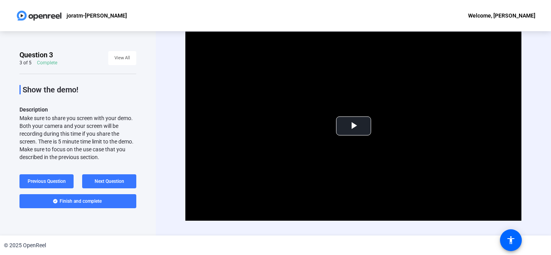
scroll to position [0, 0]
click at [126, 57] on span "View All" at bounding box center [122, 59] width 16 height 12
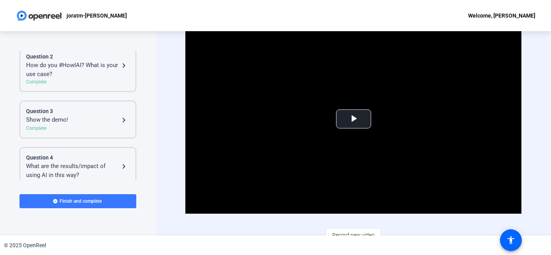
scroll to position [80, 0]
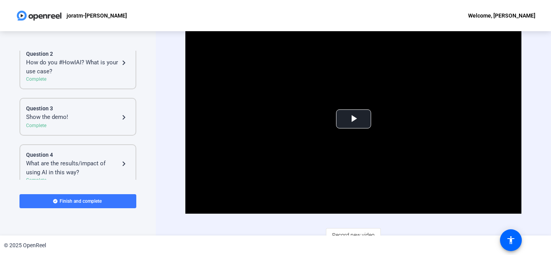
click at [77, 115] on div "Show the demo!" at bounding box center [72, 117] width 93 height 9
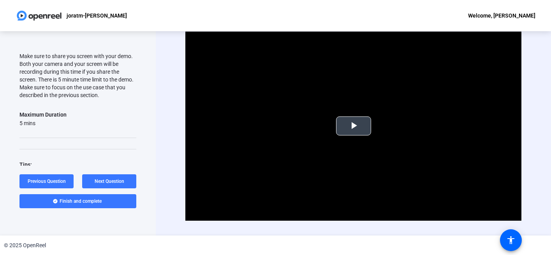
click at [354, 126] on span "Video Player" at bounding box center [354, 126] width 0 height 0
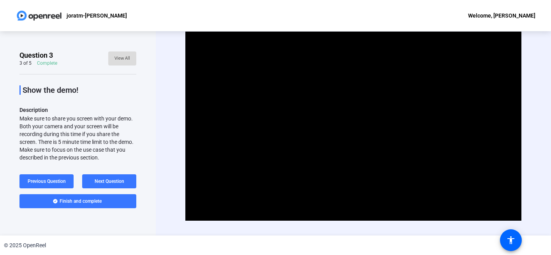
click at [123, 58] on span "View All" at bounding box center [122, 59] width 16 height 12
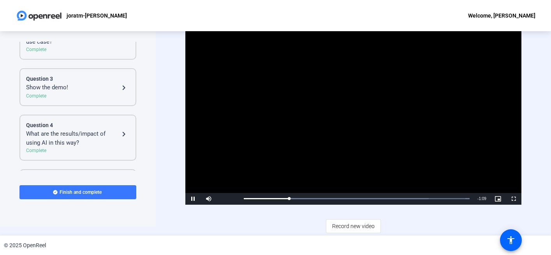
scroll to position [92, 0]
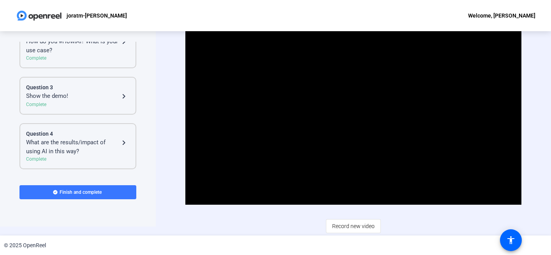
click at [97, 98] on div "Show the demo!" at bounding box center [72, 95] width 93 height 9
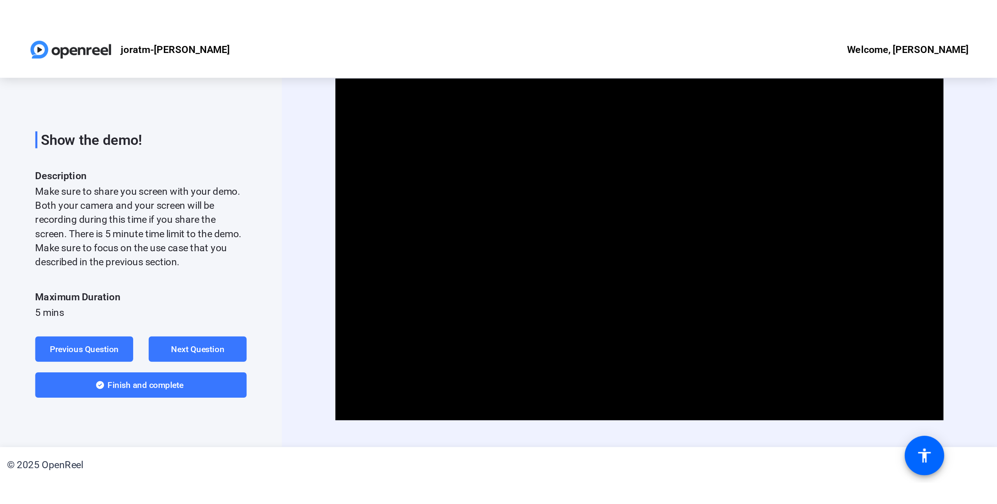
scroll to position [0, 0]
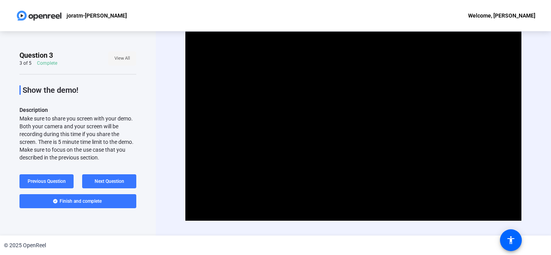
click at [120, 58] on span "View All" at bounding box center [122, 59] width 16 height 12
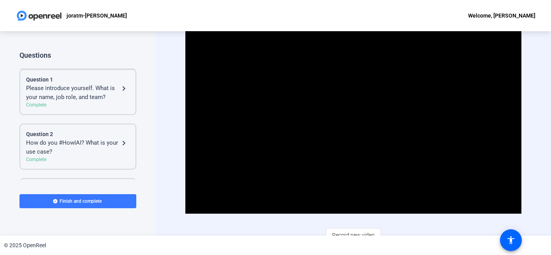
click at [76, 93] on div "Please introduce yourself. What is your name, job role, and team?" at bounding box center [72, 93] width 93 height 18
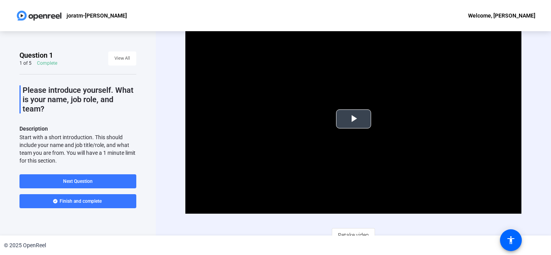
click at [354, 119] on span "Video Player" at bounding box center [354, 119] width 0 height 0
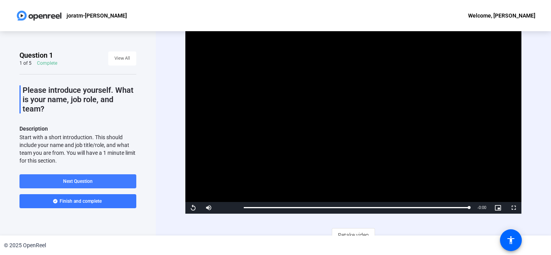
click at [111, 180] on span at bounding box center [77, 181] width 117 height 19
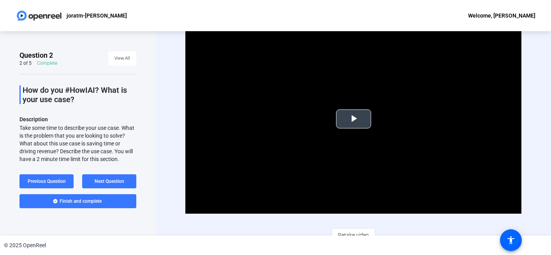
click at [354, 119] on span "Video Player" at bounding box center [354, 119] width 0 height 0
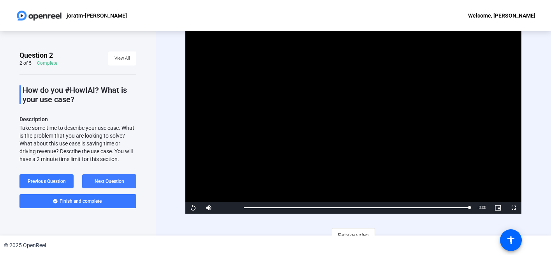
click at [113, 177] on span at bounding box center [109, 181] width 54 height 19
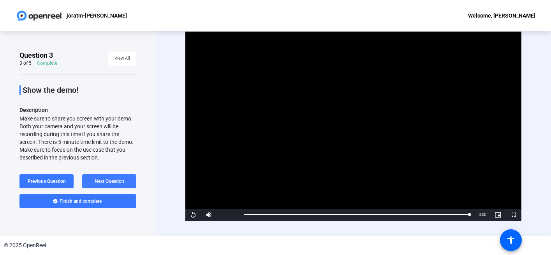
click at [111, 182] on span "Next Question" at bounding box center [110, 180] width 30 height 5
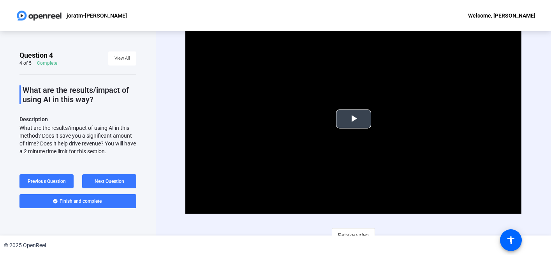
click at [354, 119] on span "Video Player" at bounding box center [354, 119] width 0 height 0
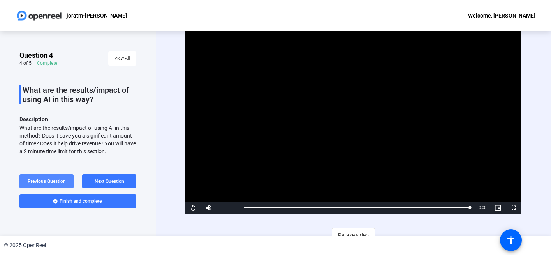
click at [49, 181] on span "Previous Question" at bounding box center [47, 180] width 38 height 5
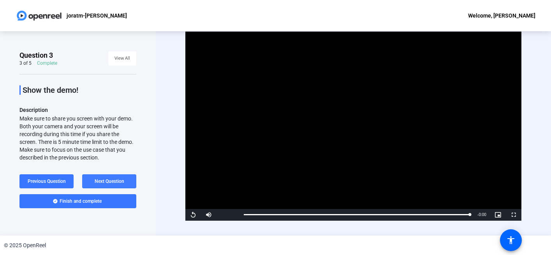
click at [110, 182] on span "Next Question" at bounding box center [110, 180] width 30 height 5
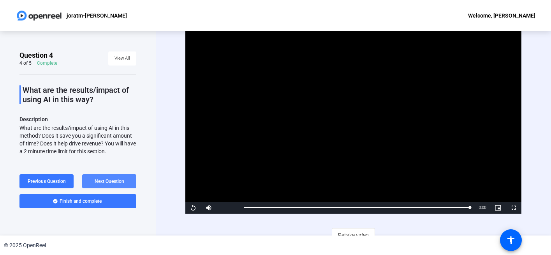
click at [113, 182] on span "Next Question" at bounding box center [110, 180] width 30 height 5
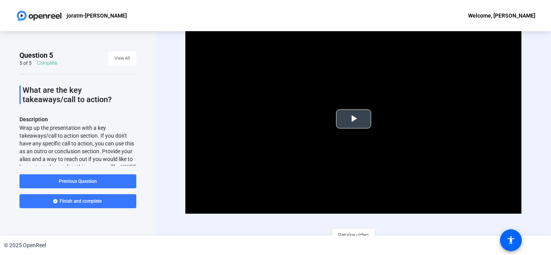
click at [354, 119] on span "Video Player" at bounding box center [354, 119] width 0 height 0
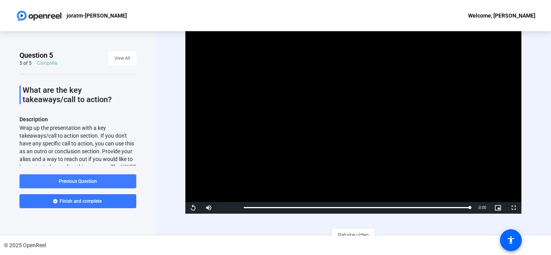
click at [83, 178] on span "Previous Question" at bounding box center [78, 180] width 38 height 5
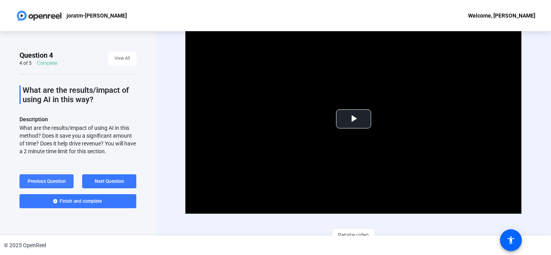
click at [47, 181] on span "Previous Question" at bounding box center [47, 180] width 38 height 5
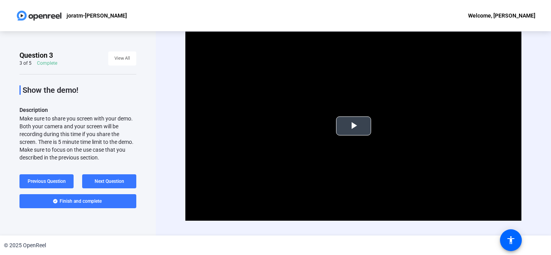
click at [354, 126] on span "Video Player" at bounding box center [354, 126] width 0 height 0
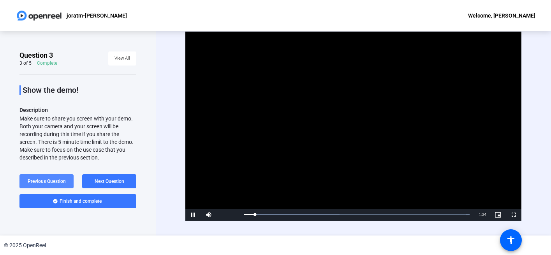
click at [51, 182] on span "Previous Question" at bounding box center [47, 180] width 38 height 5
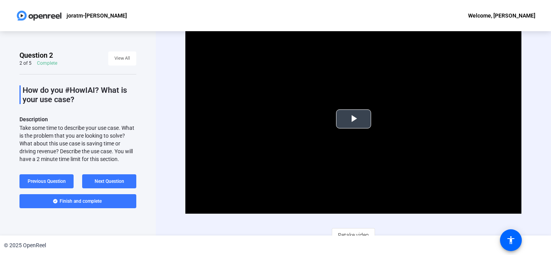
click at [354, 119] on span "Video Player" at bounding box center [354, 119] width 0 height 0
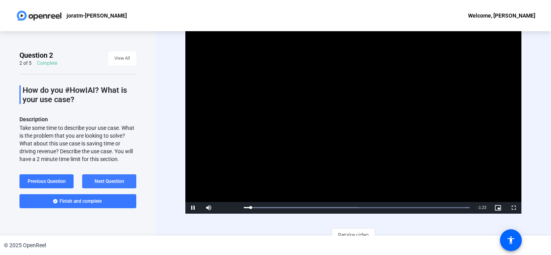
click at [114, 180] on span "Next Question" at bounding box center [110, 180] width 30 height 5
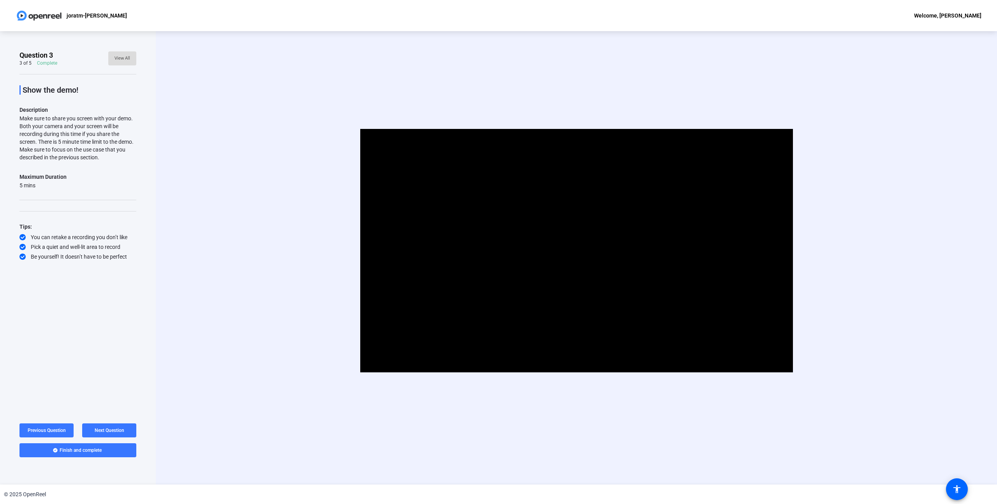
click at [125, 62] on span "View All" at bounding box center [122, 59] width 16 height 12
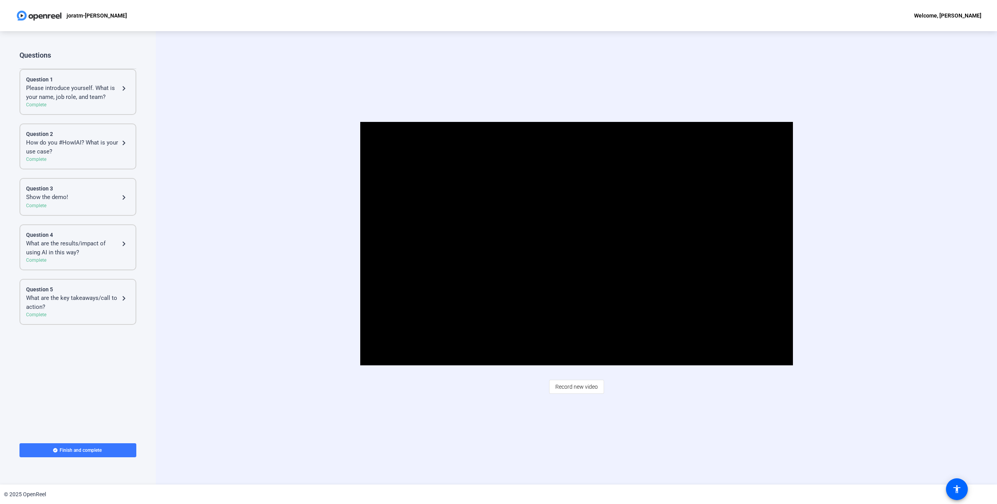
click at [70, 198] on div "Show the demo!" at bounding box center [72, 197] width 93 height 9
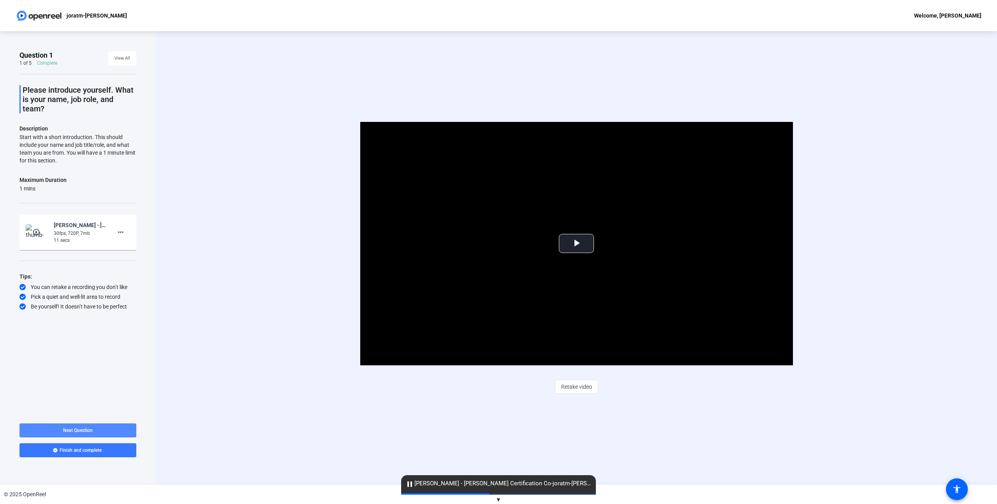
click at [90, 430] on span "Next Question" at bounding box center [78, 430] width 30 height 5
click at [93, 429] on span at bounding box center [109, 430] width 54 height 19
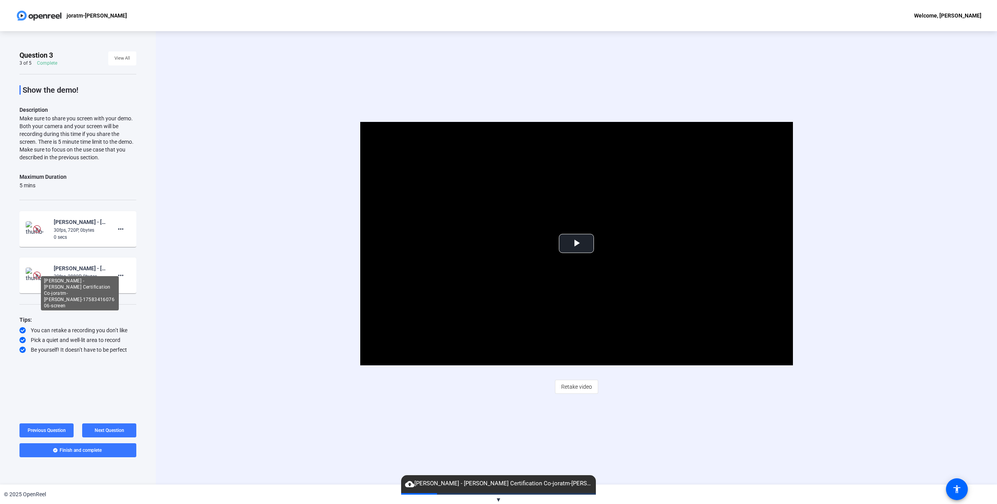
click at [80, 269] on div "[PERSON_NAME] - [PERSON_NAME] Certification Co-joratm-[PERSON_NAME]-17583416076…" at bounding box center [80, 268] width 52 height 9
click at [576, 243] on span "Video Player" at bounding box center [576, 243] width 0 height 0
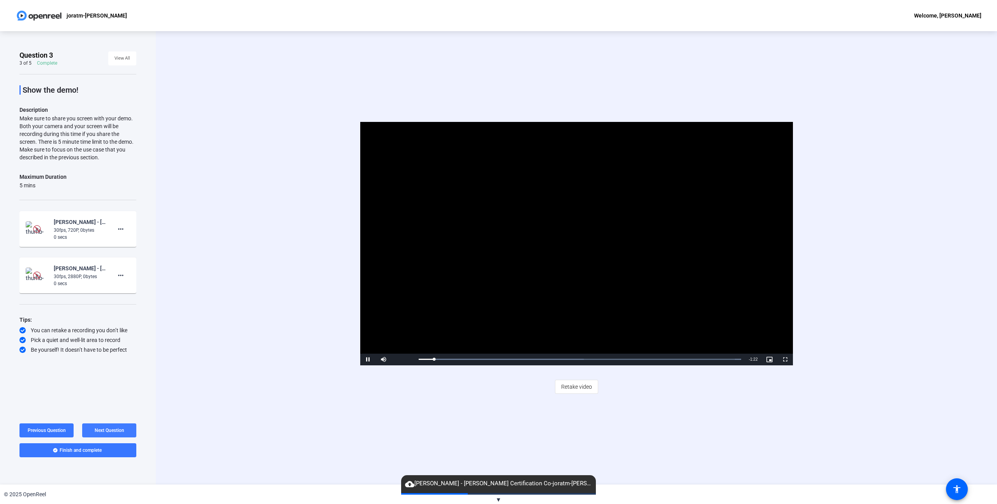
click at [114, 428] on span "Next Question" at bounding box center [110, 430] width 30 height 5
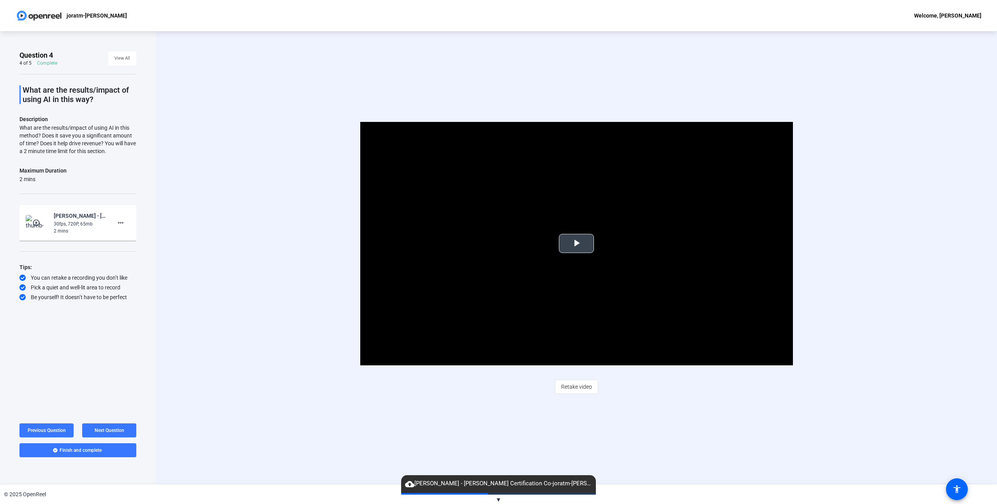
click at [576, 243] on span "Video Player" at bounding box center [576, 243] width 0 height 0
click at [107, 429] on span "Next Question" at bounding box center [110, 430] width 30 height 5
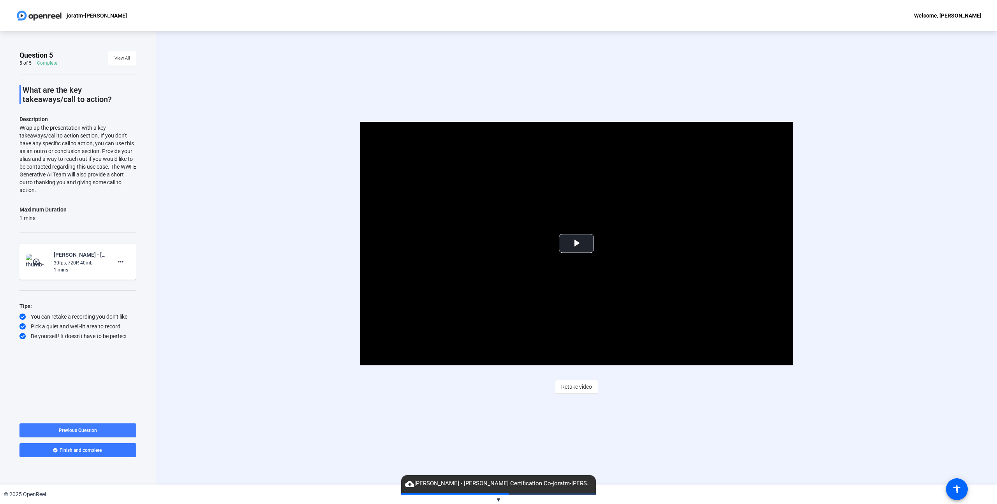
click at [57, 428] on span at bounding box center [77, 430] width 117 height 19
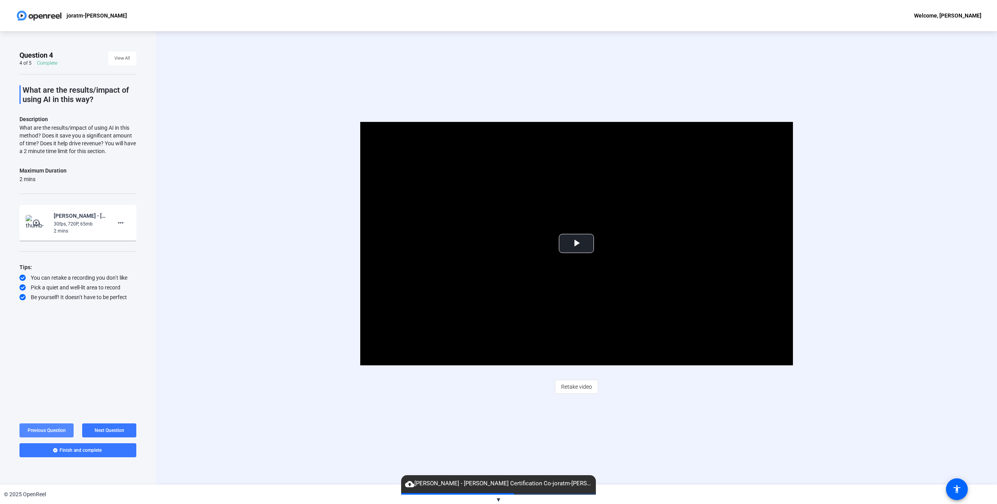
click at [56, 429] on span "Previous Question" at bounding box center [47, 430] width 38 height 5
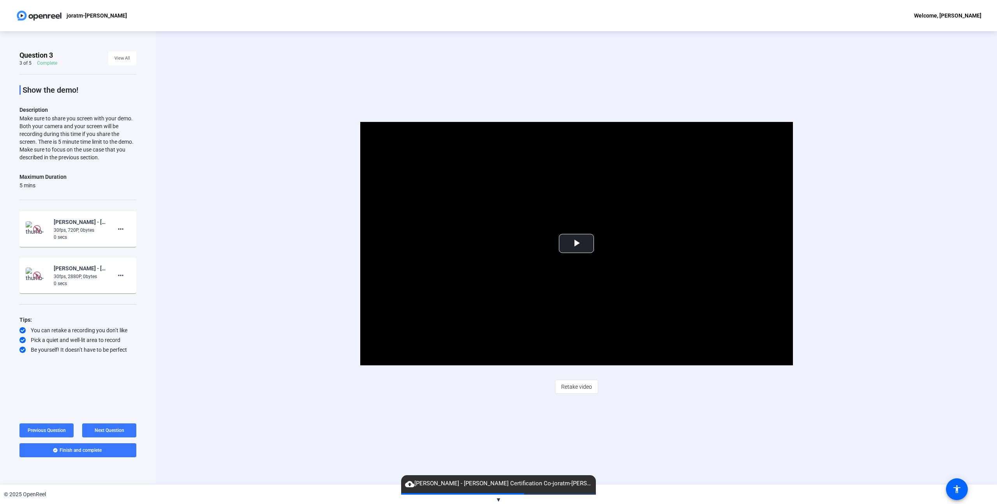
click at [98, 230] on div "30fps, 720P, 0bytes" at bounding box center [80, 230] width 52 height 7
click at [120, 229] on mat-icon "more_horiz" at bounding box center [120, 228] width 9 height 9
click at [79, 229] on div at bounding box center [498, 252] width 997 height 504
click at [121, 275] on mat-icon "more_horiz" at bounding box center [120, 275] width 9 height 9
click at [72, 273] on div at bounding box center [498, 252] width 997 height 504
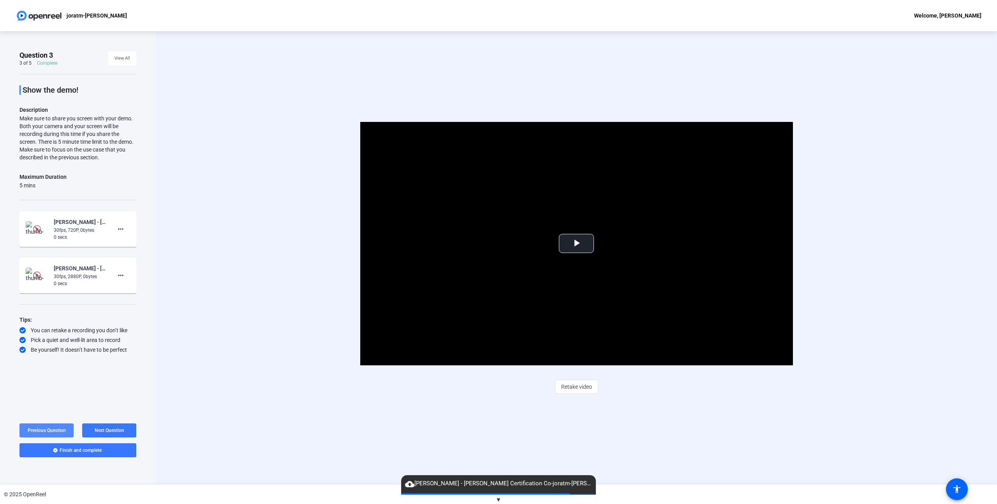
click at [49, 427] on span "Previous Question" at bounding box center [47, 430] width 38 height 6
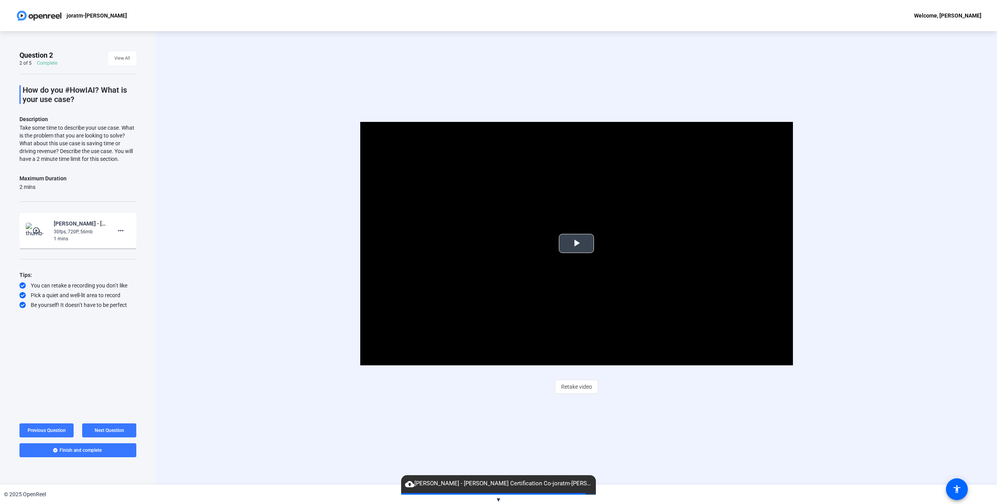
click at [576, 243] on span "Video Player" at bounding box center [576, 243] width 0 height 0
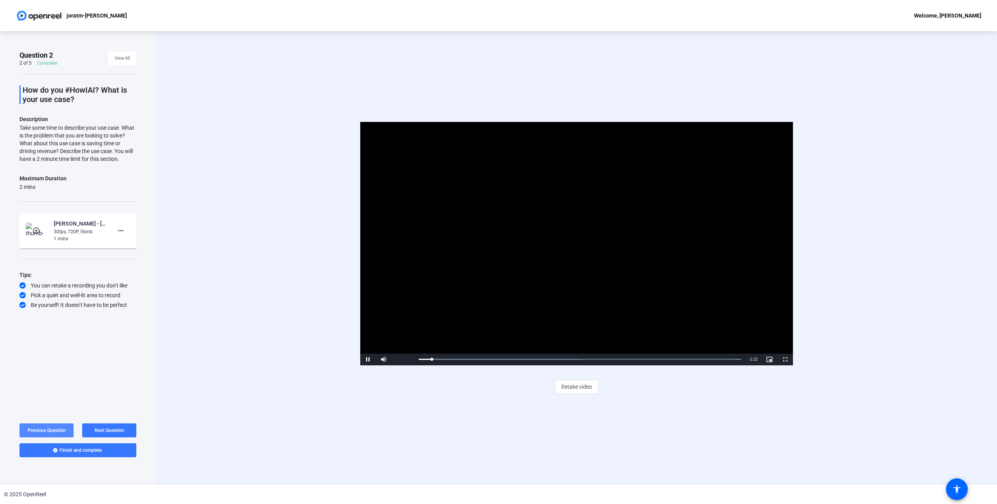
click at [47, 431] on span "Previous Question" at bounding box center [47, 430] width 38 height 5
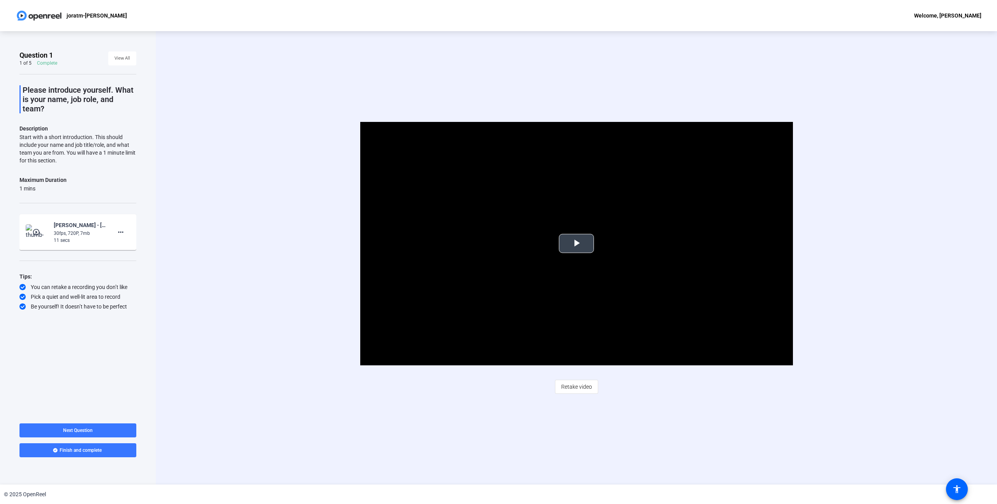
click at [576, 243] on span "Video Player" at bounding box center [576, 243] width 0 height 0
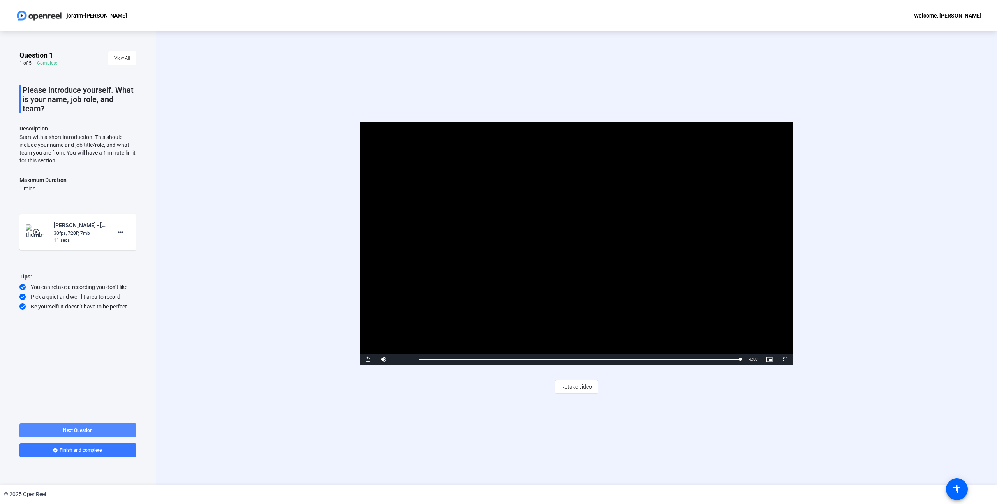
click at [74, 432] on span "Next Question" at bounding box center [78, 430] width 30 height 5
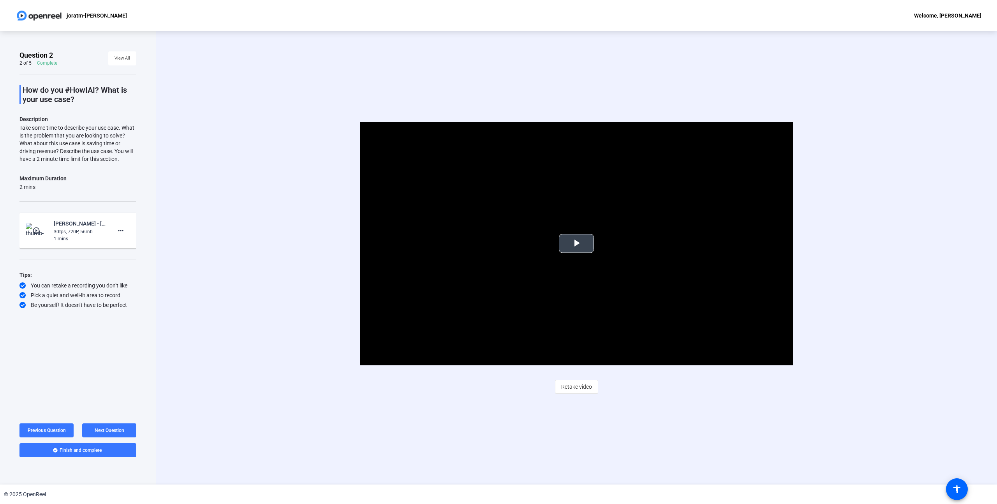
click at [576, 243] on span "Video Player" at bounding box center [576, 243] width 0 height 0
click at [108, 430] on span "Next Question" at bounding box center [110, 430] width 30 height 5
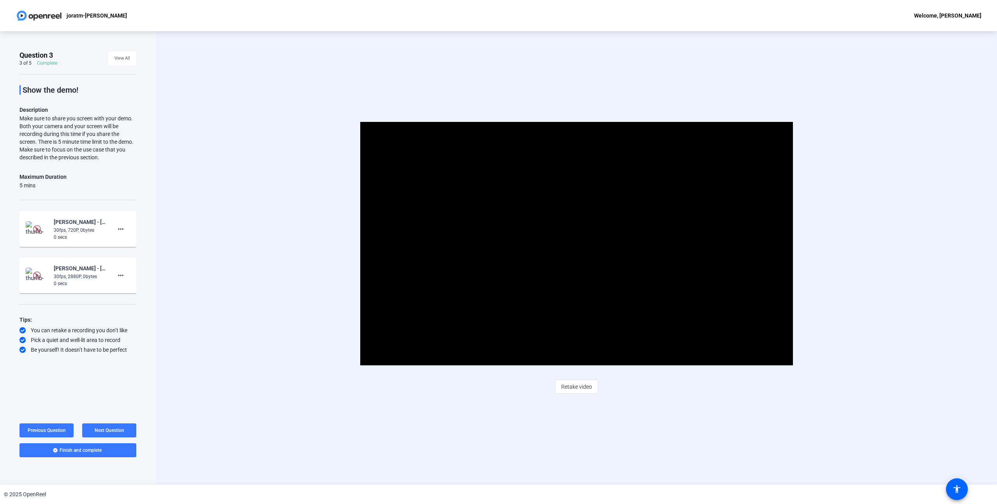
click at [68, 228] on div "30fps, 720P, 0bytes" at bounding box center [80, 230] width 52 height 7
click at [123, 228] on mat-icon "more_horiz" at bounding box center [120, 228] width 9 height 9
click at [127, 245] on span "Delete clip" at bounding box center [133, 244] width 31 height 9
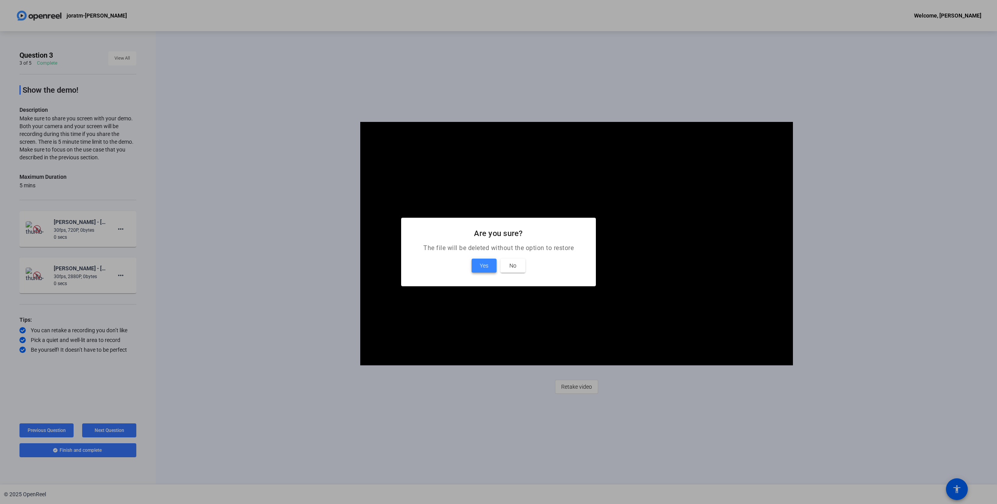
click at [484, 264] on span "Yes" at bounding box center [484, 265] width 9 height 9
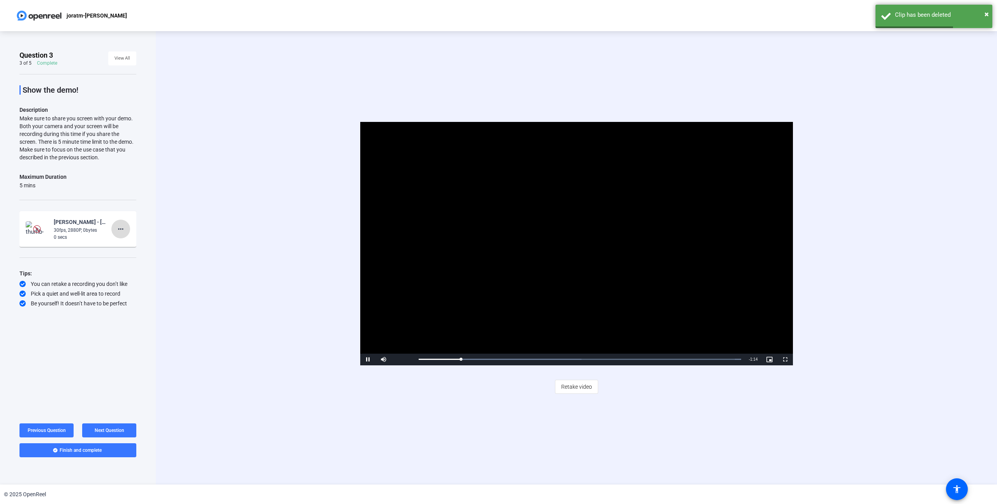
click at [121, 226] on mat-icon "more_horiz" at bounding box center [120, 228] width 9 height 9
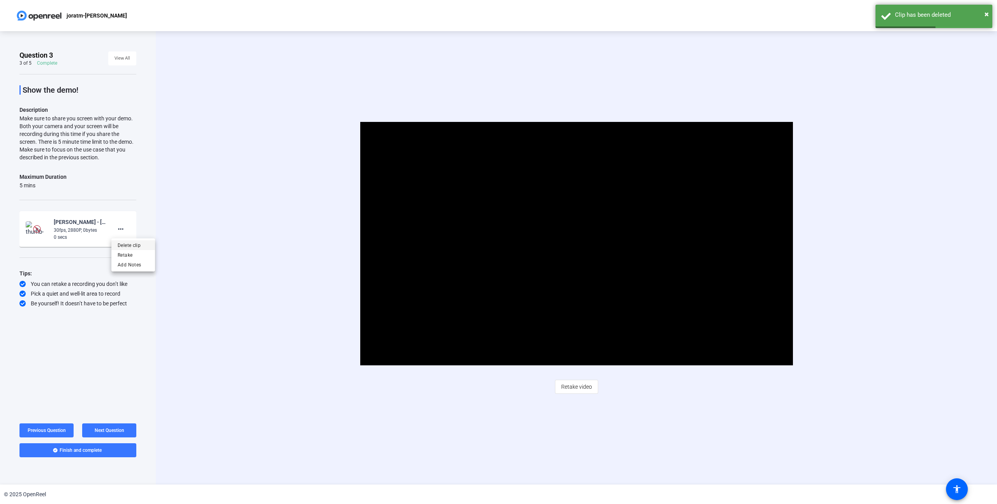
click at [133, 245] on span "Delete clip" at bounding box center [133, 244] width 31 height 9
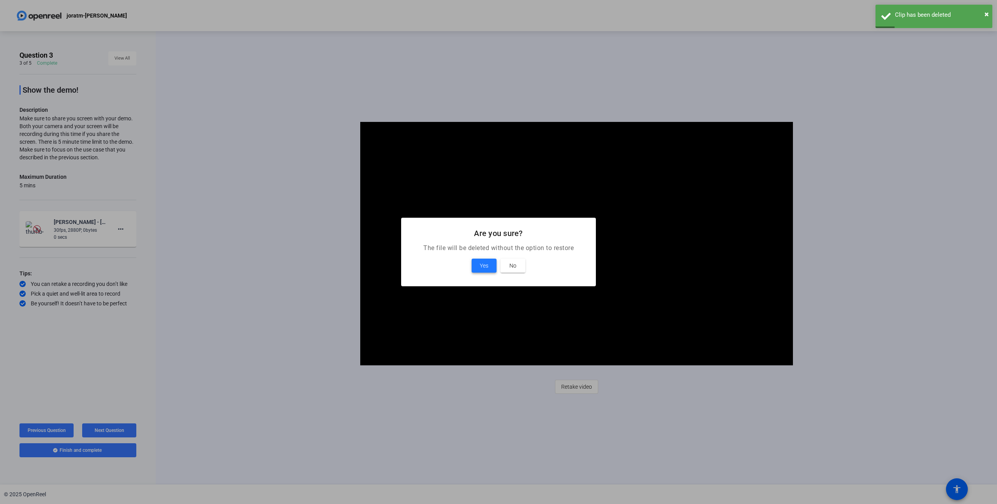
click at [482, 266] on span "Yes" at bounding box center [484, 265] width 9 height 9
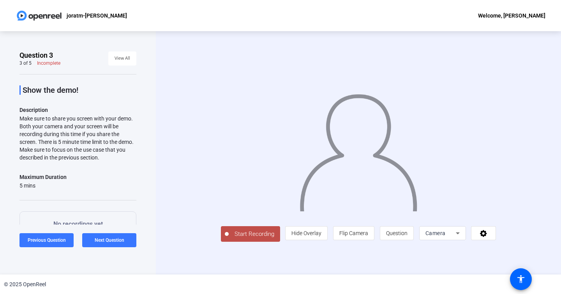
click at [459, 234] on icon at bounding box center [458, 233] width 4 height 2
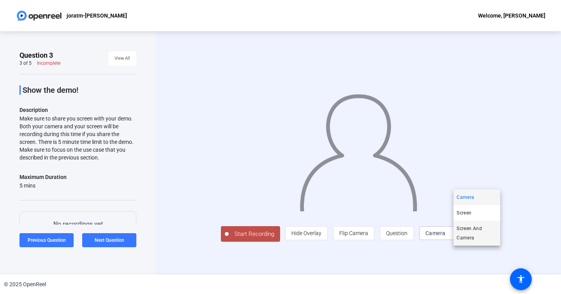
click at [471, 231] on span "Screen And Camera" at bounding box center [476, 232] width 40 height 19
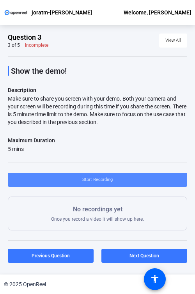
click at [102, 181] on span "Start Recording" at bounding box center [97, 180] width 30 height 12
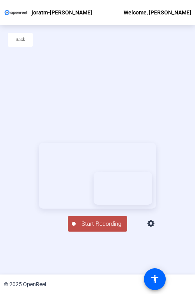
click at [92, 228] on span "Start Recording" at bounding box center [101, 223] width 51 height 9
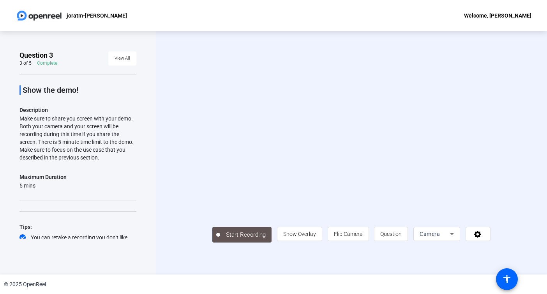
click at [165, 187] on div "Start Recording person Show Overlay flip Flip Camera question_mark Question Cam…" at bounding box center [351, 152] width 391 height 243
click at [121, 56] on span "View All" at bounding box center [122, 59] width 16 height 12
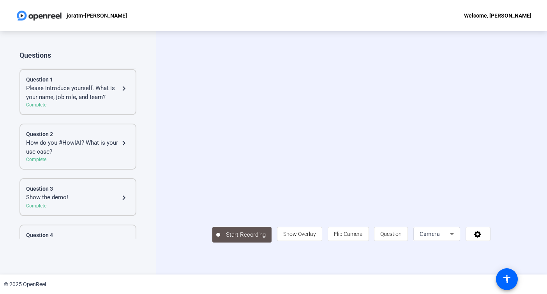
click at [79, 148] on div "How do you #HowIAI? What is your use case?" at bounding box center [72, 147] width 93 height 18
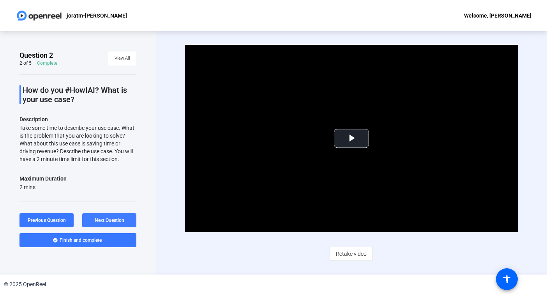
click at [106, 217] on span "Next Question" at bounding box center [110, 220] width 30 height 6
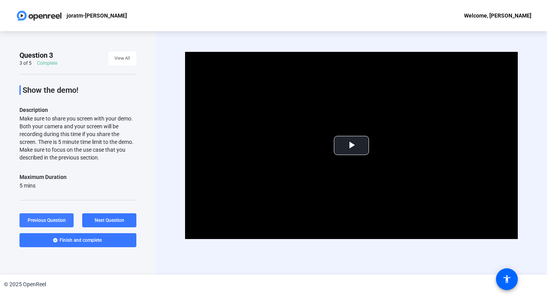
click at [61, 220] on span "Previous Question" at bounding box center [47, 219] width 38 height 5
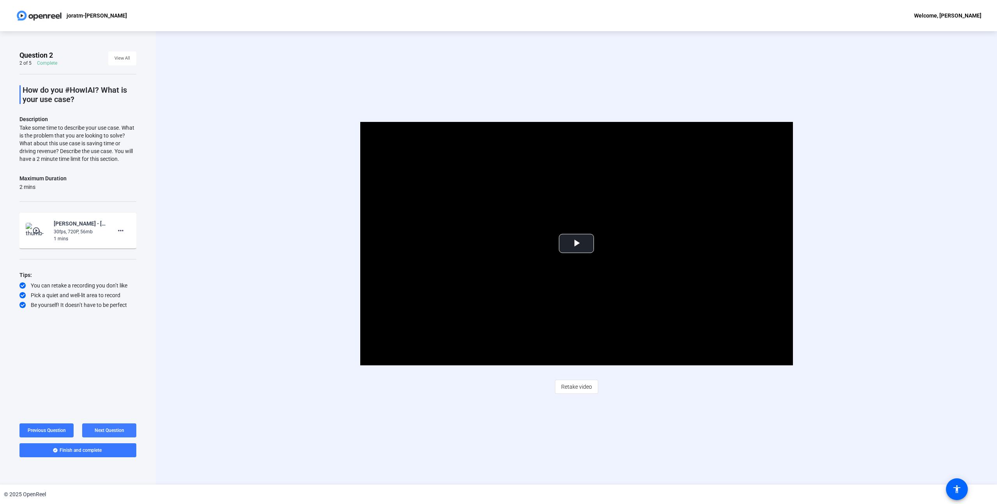
click at [111, 426] on span at bounding box center [109, 430] width 54 height 19
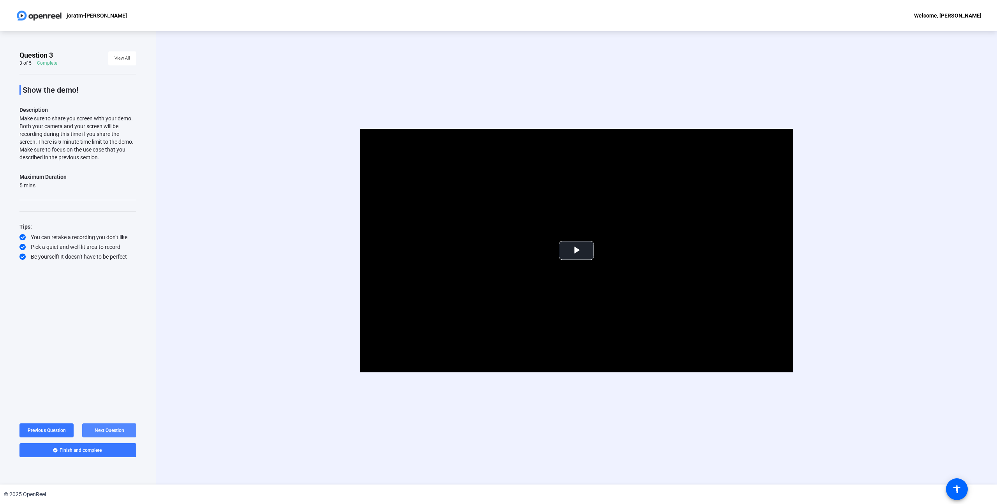
click at [110, 428] on span "Next Question" at bounding box center [110, 430] width 30 height 5
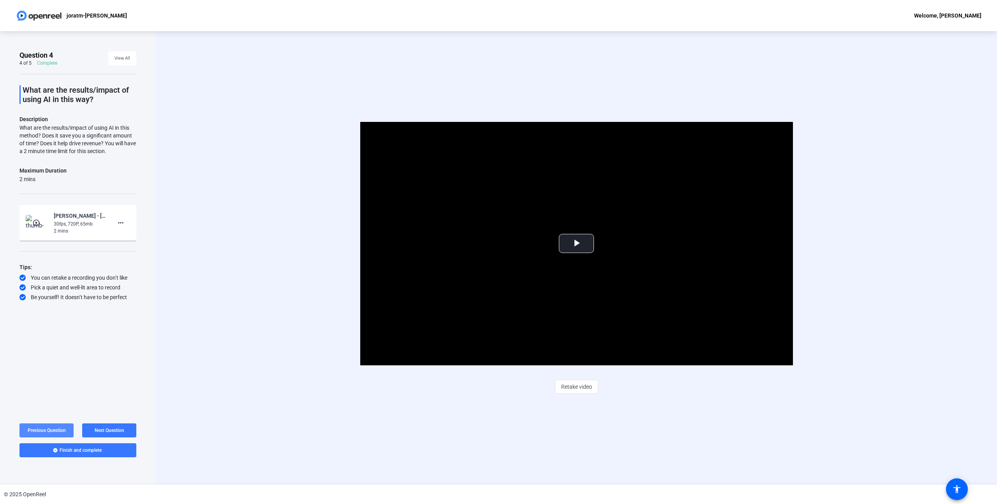
click at [51, 430] on span "Previous Question" at bounding box center [47, 430] width 38 height 5
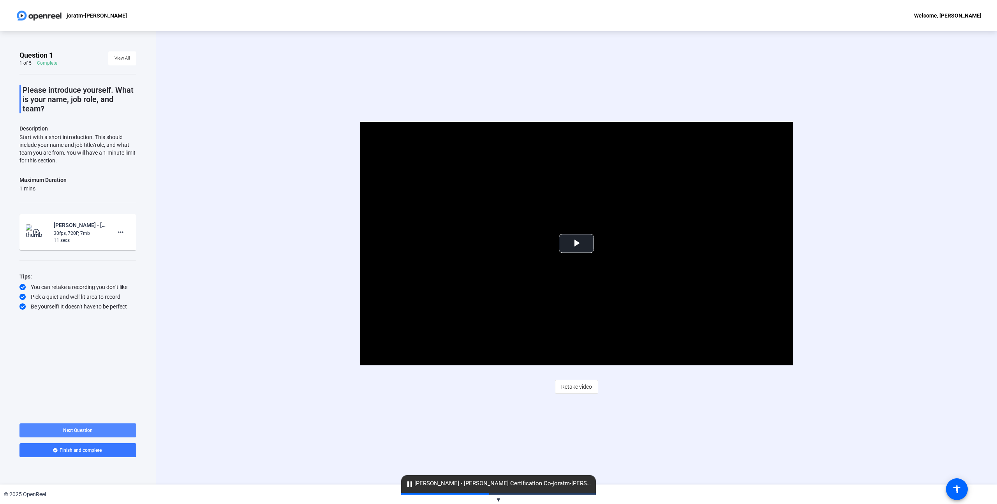
click at [98, 430] on span at bounding box center [77, 430] width 117 height 19
click at [98, 429] on span "Next Question" at bounding box center [110, 430] width 30 height 5
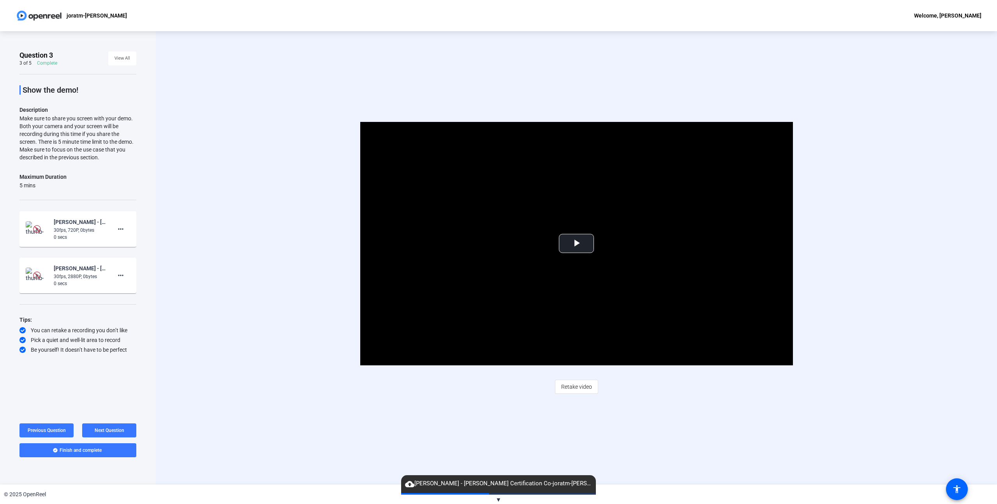
click at [82, 234] on div "0 secs" at bounding box center [80, 237] width 52 height 7
click at [120, 230] on mat-icon "more_horiz" at bounding box center [120, 228] width 9 height 9
click at [134, 243] on span "Delete clip" at bounding box center [133, 244] width 31 height 9
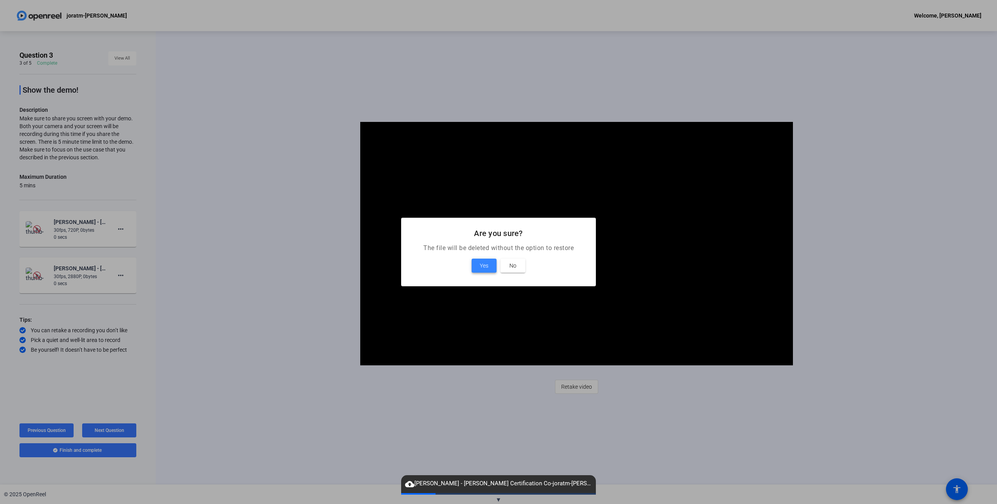
click at [483, 267] on span "Yes" at bounding box center [484, 265] width 9 height 9
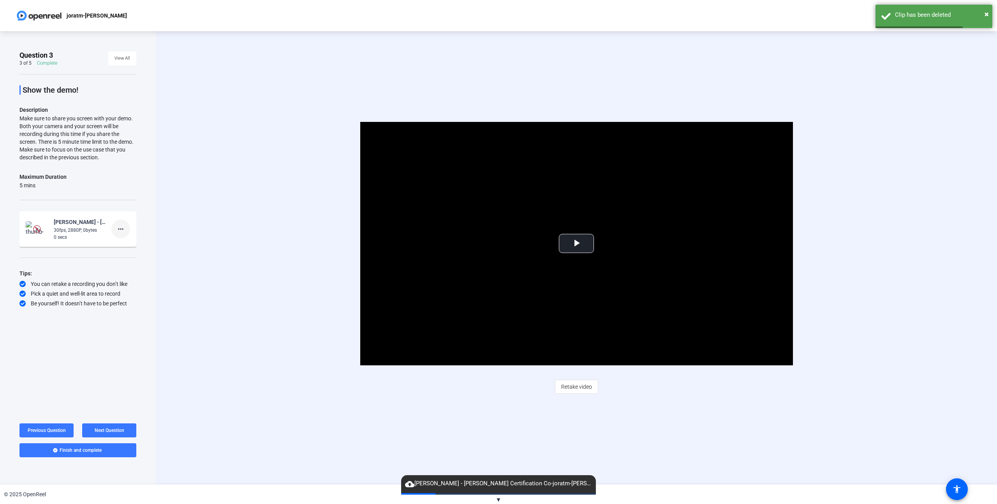
click at [125, 227] on span at bounding box center [120, 229] width 19 height 19
click at [125, 243] on span "Delete clip" at bounding box center [133, 244] width 31 height 9
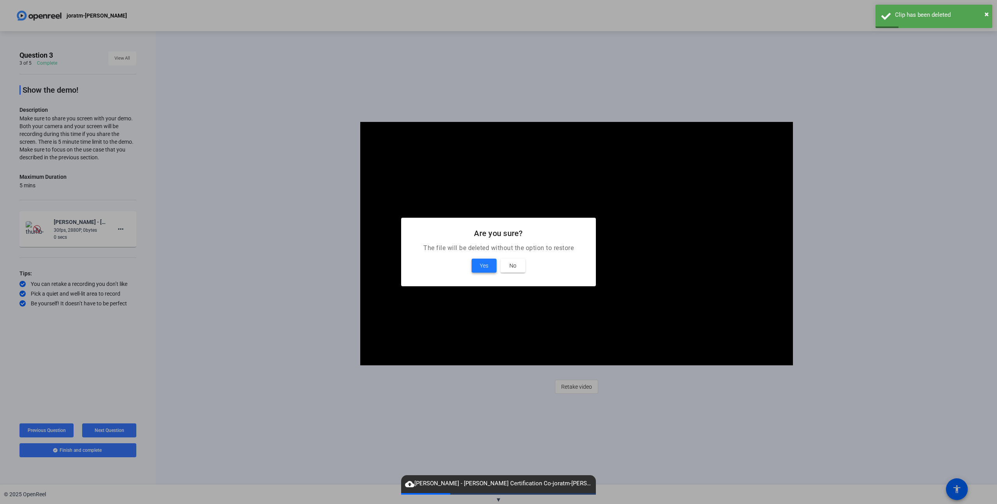
click at [482, 268] on span "Yes" at bounding box center [484, 265] width 9 height 9
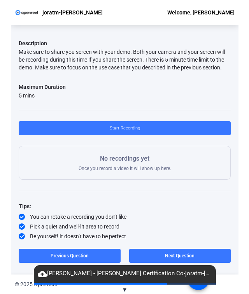
scroll to position [49, 0]
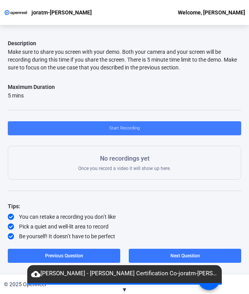
click at [109, 128] on span at bounding box center [125, 128] width 234 height 19
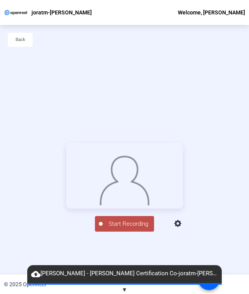
scroll to position [37, 0]
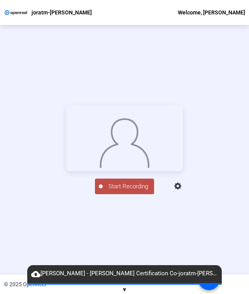
click at [122, 191] on span "Start Recording" at bounding box center [128, 186] width 51 height 9
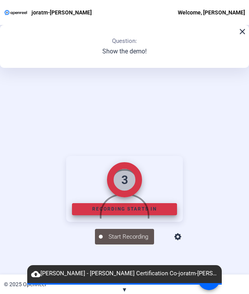
scroll to position [88, 0]
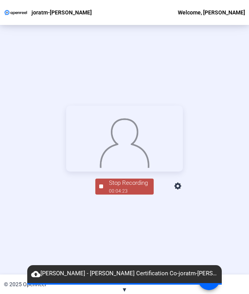
click at [116, 187] on div "Stop Recording" at bounding box center [128, 182] width 39 height 9
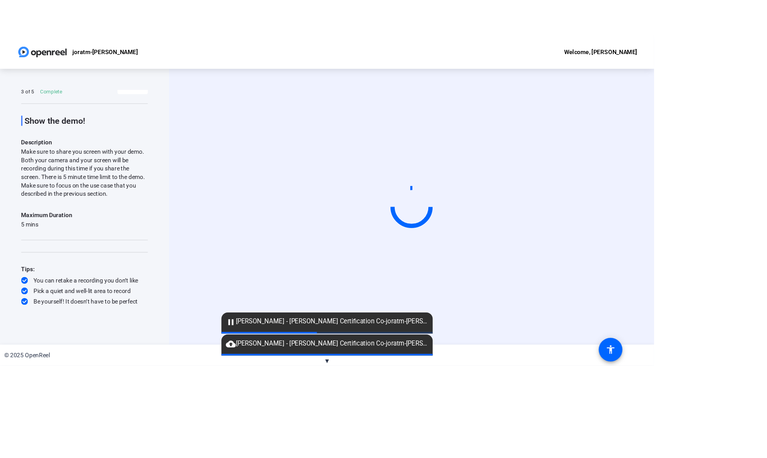
scroll to position [0, 0]
